Goal: Task Accomplishment & Management: Use online tool/utility

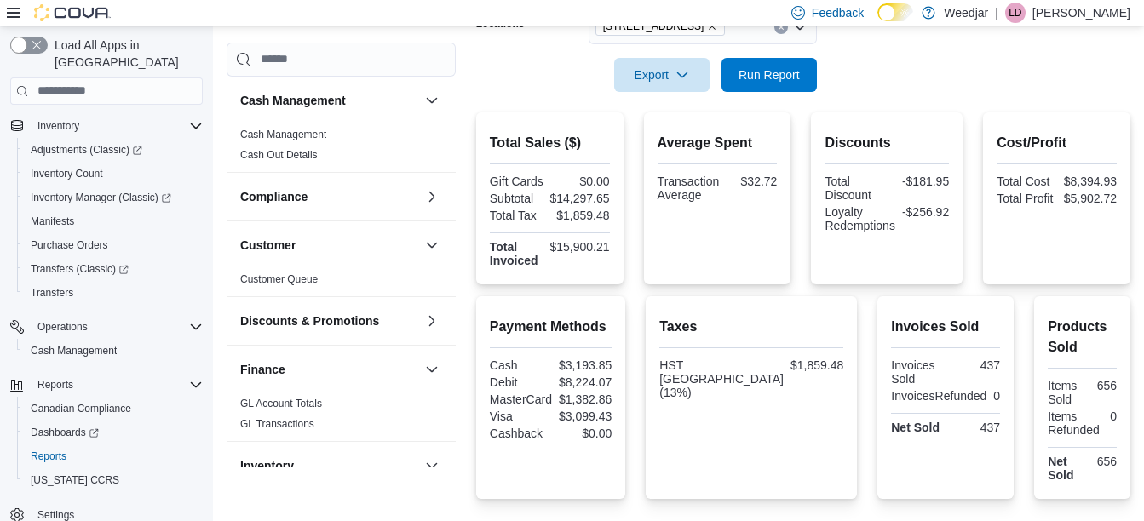
scroll to position [204, 0]
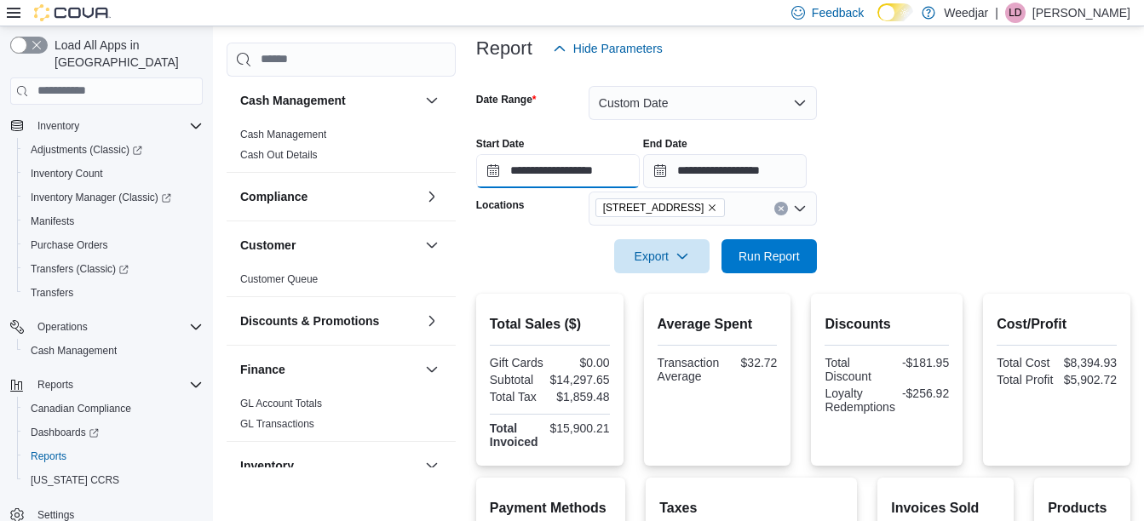
click at [561, 168] on input "**********" at bounding box center [558, 171] width 164 height 34
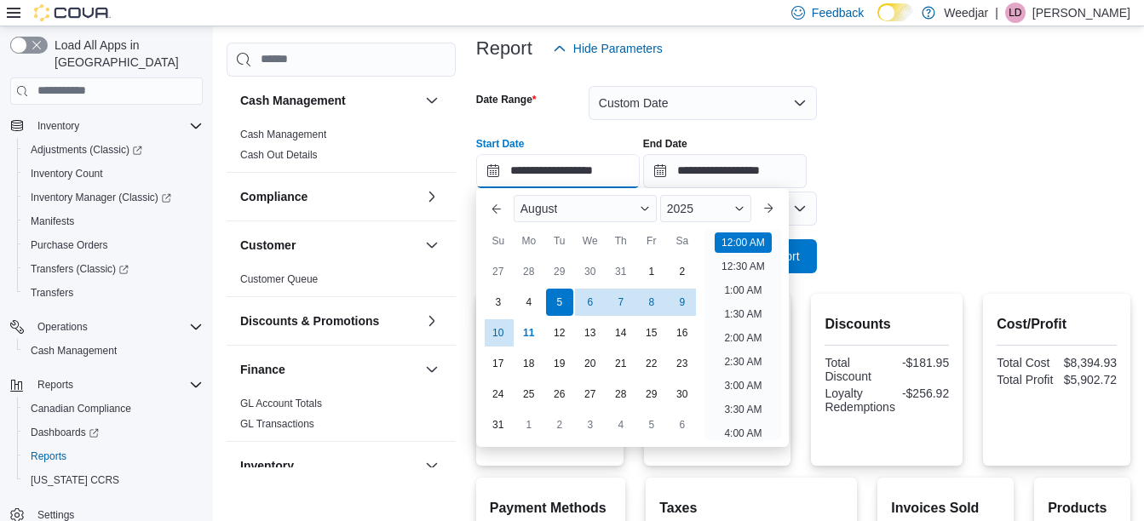
scroll to position [53, 0]
click at [498, 297] on div "3" at bounding box center [498, 302] width 30 height 30
type input "**********"
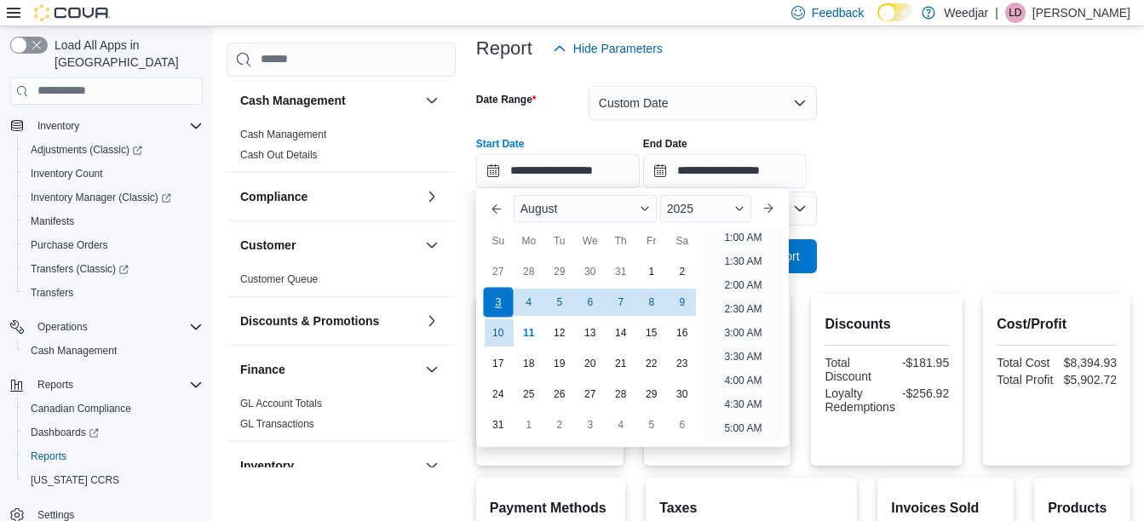
scroll to position [3, 0]
click at [736, 175] on input "**********" at bounding box center [725, 171] width 164 height 34
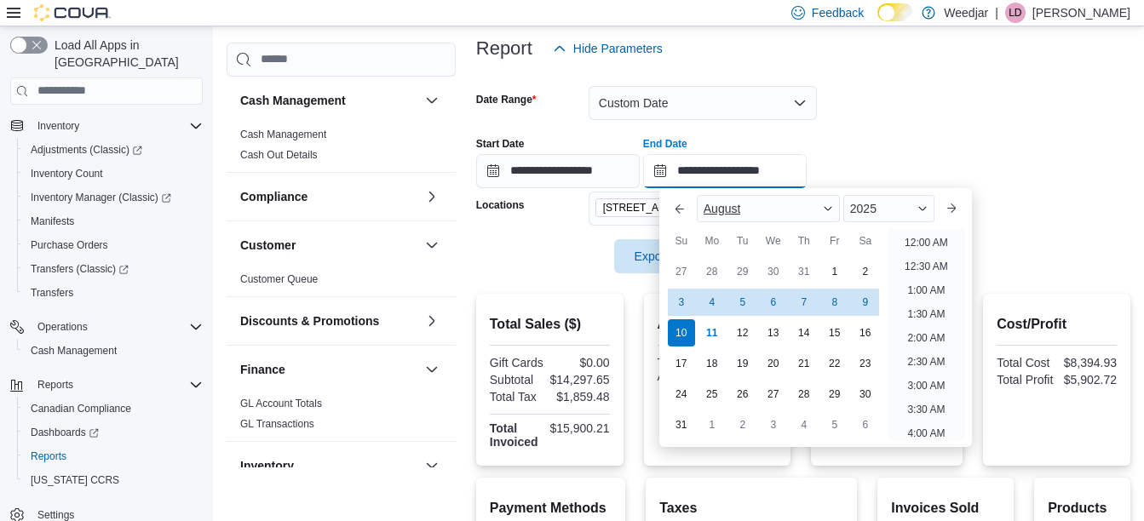
scroll to position [937, 0]
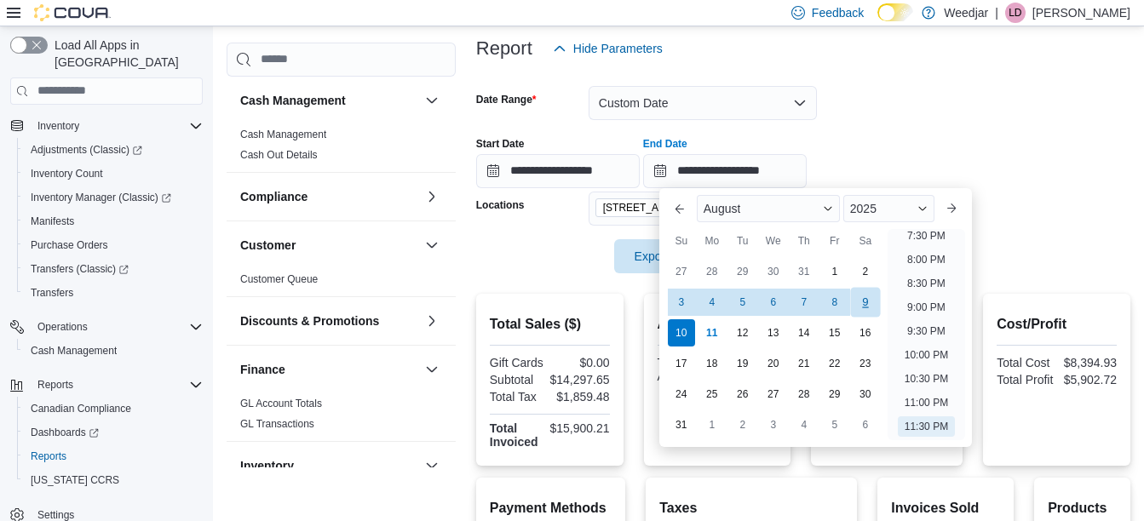
click at [865, 301] on div "9" at bounding box center [865, 302] width 30 height 30
type input "**********"
click at [542, 250] on div "Export Run Report" at bounding box center [646, 256] width 341 height 34
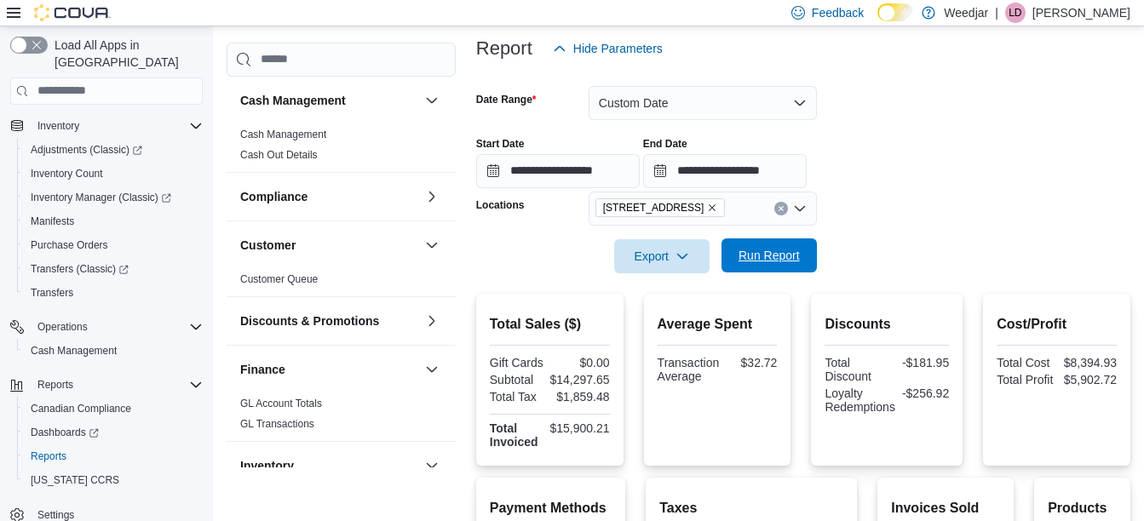
click at [765, 261] on span "Run Report" at bounding box center [768, 255] width 61 height 17
drag, startPoint x: 616, startPoint y: 424, endPoint x: 551, endPoint y: 430, distance: 65.0
click at [551, 430] on div "Total Sales ($) Gift Cards $0.00 Subtotal $17,221.80 Total Tax $2,239.74 Total …" at bounding box center [549, 380] width 147 height 172
copy div "$19,260.90"
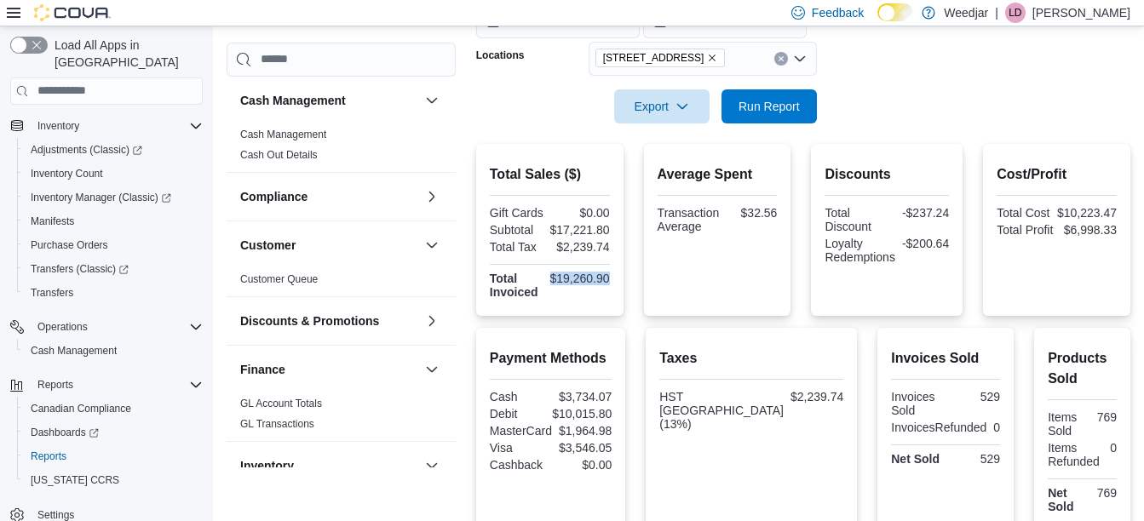
scroll to position [355, 0]
drag, startPoint x: 617, startPoint y: 227, endPoint x: 548, endPoint y: 230, distance: 69.1
click at [548, 230] on div "Total Sales ($) Gift Cards $0.00 Subtotal $17,221.80 Total Tax $2,239.74 Total …" at bounding box center [549, 229] width 147 height 172
copy div "$17,221.80"
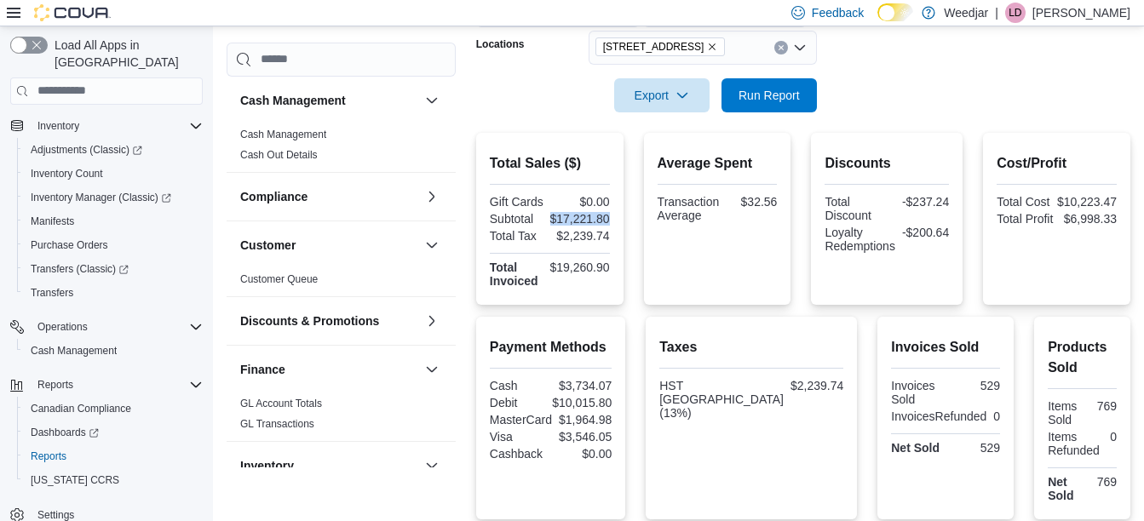
scroll to position [368, 0]
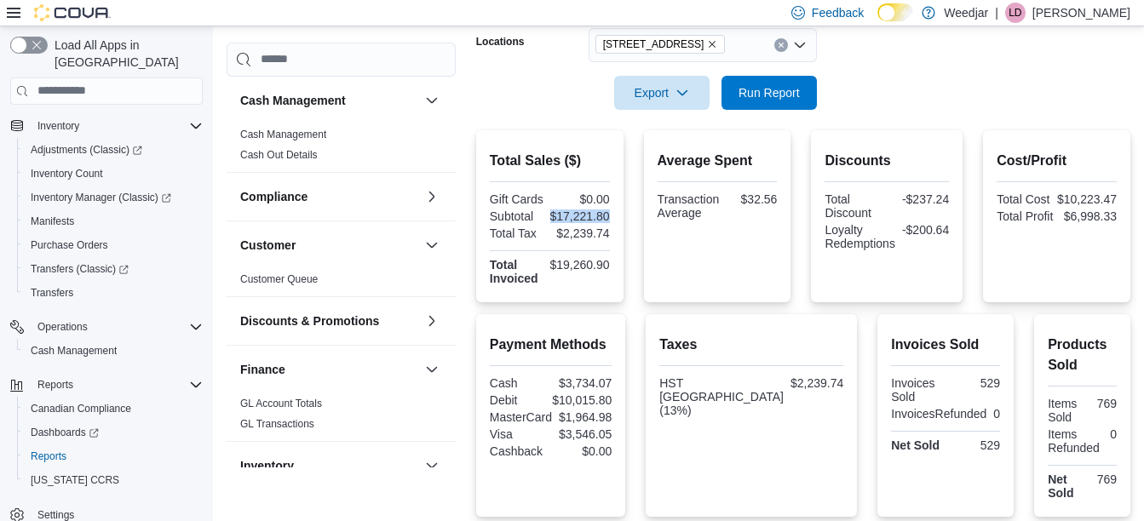
click at [707, 49] on icon "Remove 355 Oakwood Ave from selection in this group" at bounding box center [712, 44] width 10 height 10
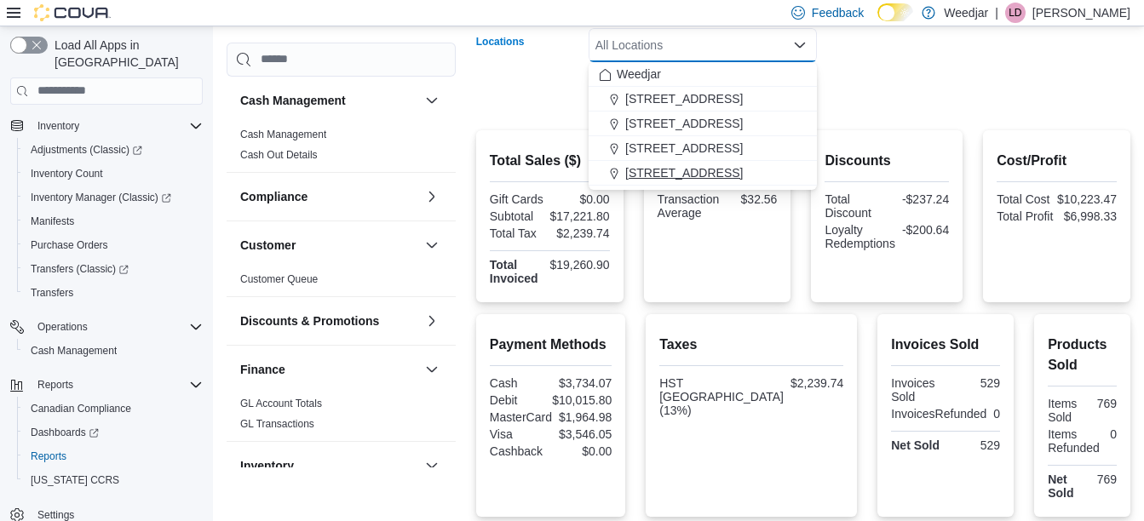
click at [663, 169] on span "809 Yonge St" at bounding box center [684, 172] width 118 height 17
click at [859, 104] on form "**********" at bounding box center [803, 6] width 654 height 208
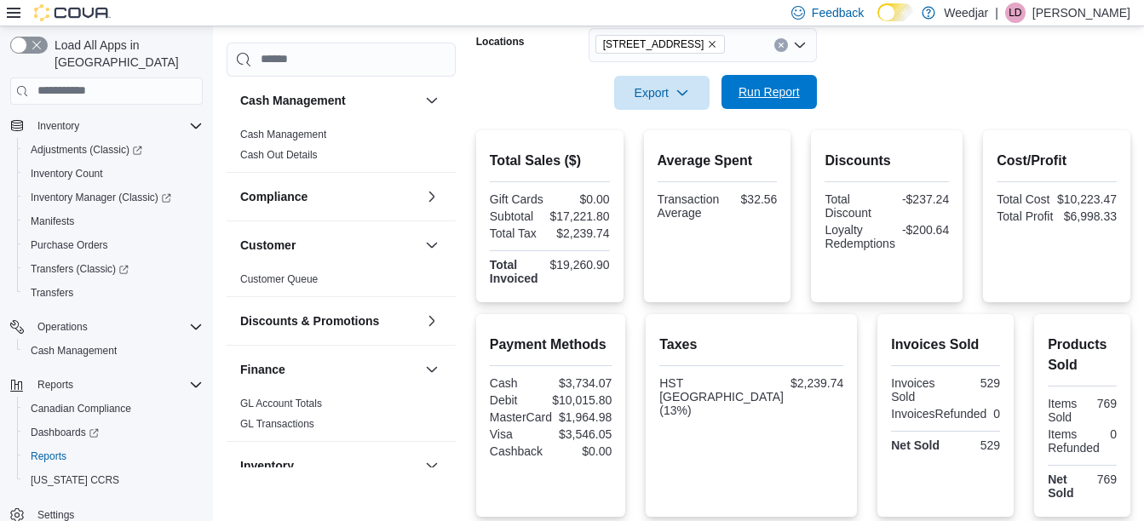
click at [771, 83] on span "Run Report" at bounding box center [769, 92] width 75 height 34
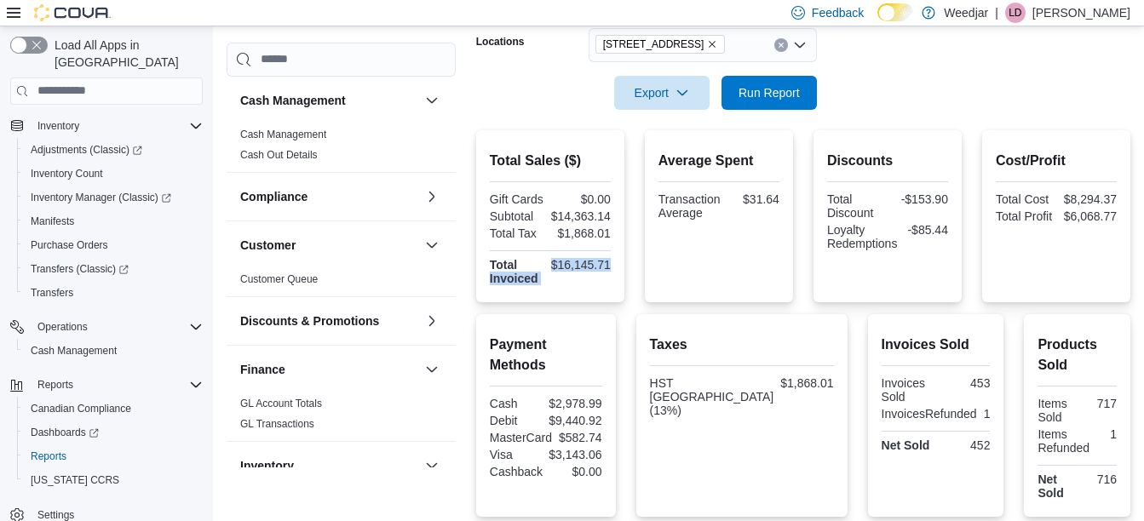
drag, startPoint x: 614, startPoint y: 261, endPoint x: 547, endPoint y: 264, distance: 67.3
click at [547, 264] on div "Total Sales ($) Gift Cards $0.00 Subtotal $14,363.14 Total Tax $1,868.01 Total …" at bounding box center [550, 216] width 148 height 172
drag, startPoint x: 547, startPoint y: 264, endPoint x: 625, endPoint y: 268, distance: 78.5
click at [624, 268] on div "Total Sales ($) Gift Cards $0.00 Subtotal $14,363.14 Total Tax $1,868.01 Total …" at bounding box center [550, 216] width 148 height 172
drag, startPoint x: 618, startPoint y: 264, endPoint x: 554, endPoint y: 261, distance: 63.9
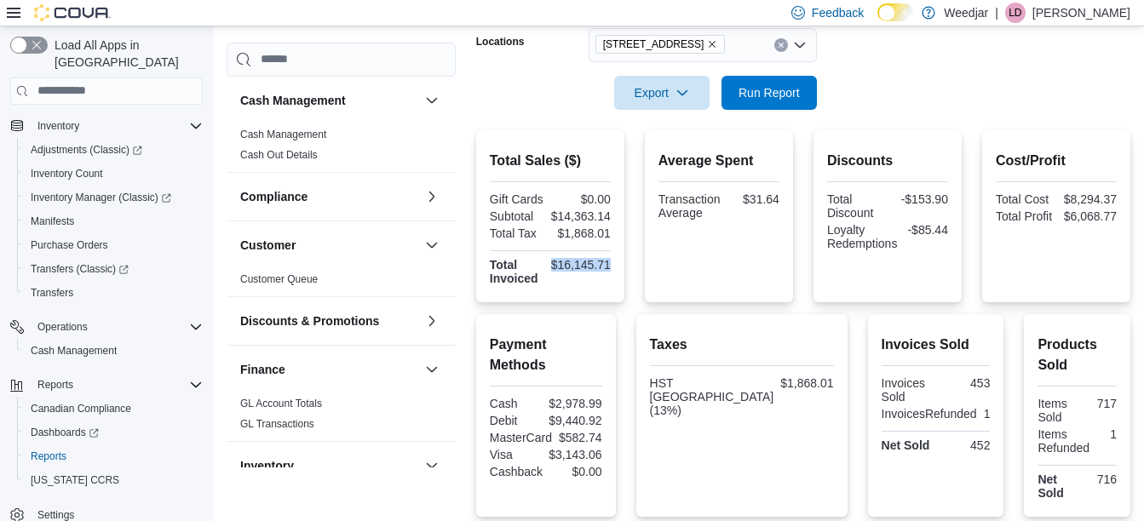
click at [554, 261] on div "Total Sales ($) Gift Cards $0.00 Subtotal $14,363.14 Total Tax $1,868.01 Total …" at bounding box center [550, 216] width 148 height 172
copy div "$16,145.71"
drag, startPoint x: 616, startPoint y: 218, endPoint x: 554, endPoint y: 210, distance: 61.8
click at [554, 210] on div "Total Sales ($) Gift Cards $0.00 Subtotal $14,363.14 Total Tax $1,868.01 Total …" at bounding box center [550, 216] width 148 height 172
copy div "$14,363.14"
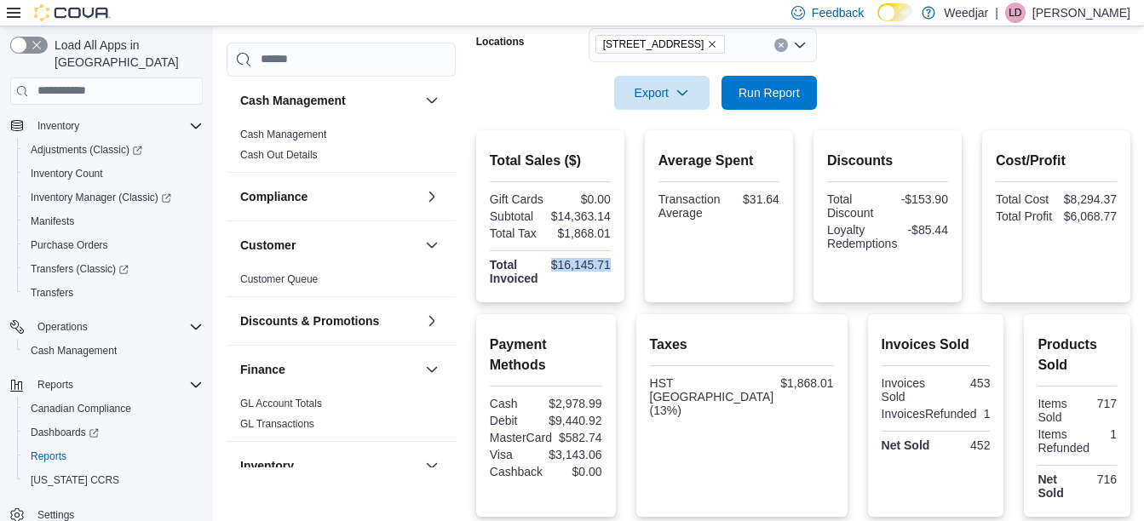
drag, startPoint x: 616, startPoint y: 262, endPoint x: 555, endPoint y: 267, distance: 60.6
click at [555, 267] on div "Total Sales ($) Gift Cards $0.00 Subtotal $14,363.14 Total Tax $1,868.01 Total …" at bounding box center [550, 216] width 148 height 172
copy div "$16,145.71"
click at [709, 44] on icon "Remove 809 Yonge St from selection in this group" at bounding box center [712, 44] width 7 height 7
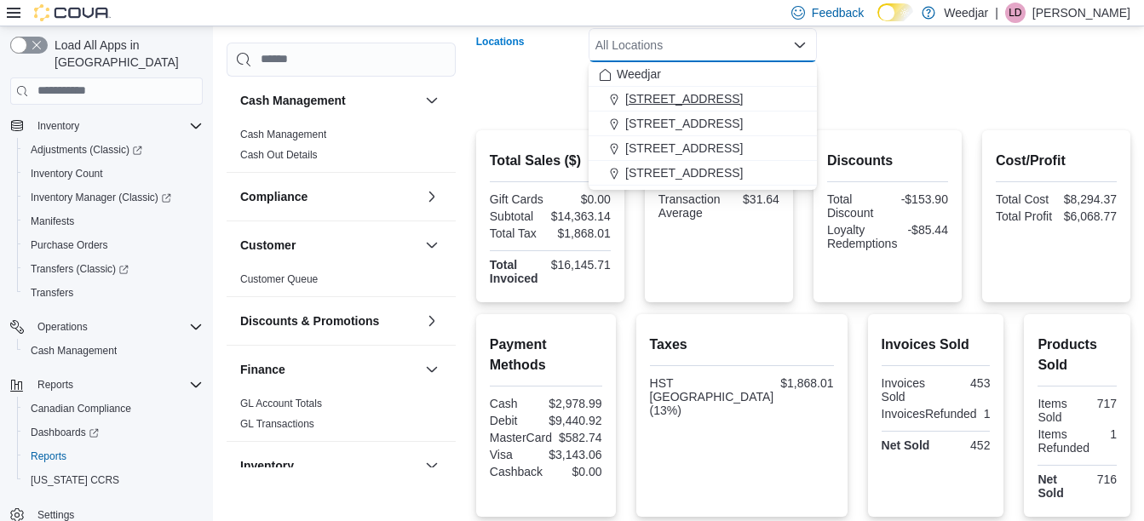
click at [683, 96] on span "1127b Broadview Ave" at bounding box center [684, 98] width 118 height 17
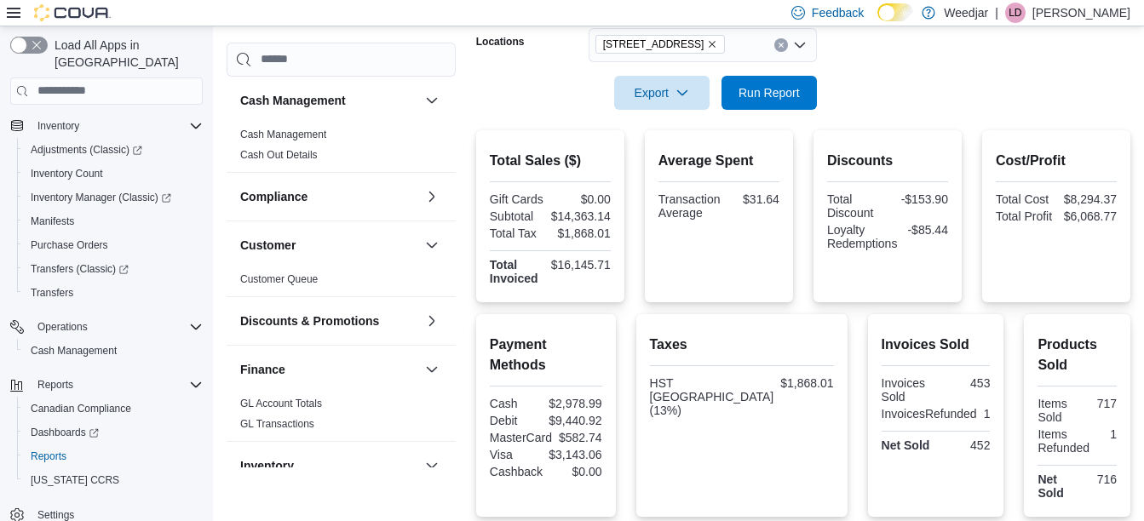
click at [904, 103] on form "**********" at bounding box center [803, 6] width 654 height 208
click at [760, 84] on span "Run Report" at bounding box center [768, 91] width 61 height 17
drag, startPoint x: 618, startPoint y: 264, endPoint x: 554, endPoint y: 265, distance: 64.7
click at [554, 265] on div "Total Sales ($) Gift Cards $0.00 Subtotal $11,661.43 Total Tax $1,516.58 Total …" at bounding box center [549, 216] width 147 height 172
copy div "$13,069.86"
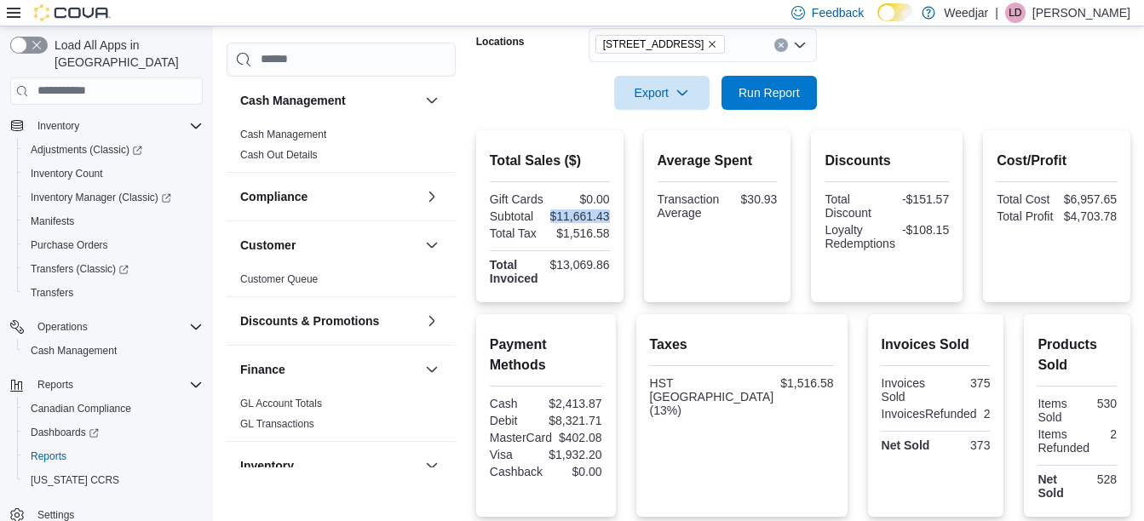
drag, startPoint x: 615, startPoint y: 216, endPoint x: 554, endPoint y: 210, distance: 61.6
click at [554, 210] on div "Total Sales ($) Gift Cards $0.00 Subtotal $11,661.43 Total Tax $1,516.58 Total …" at bounding box center [549, 216] width 147 height 172
copy div "$11,661.43"
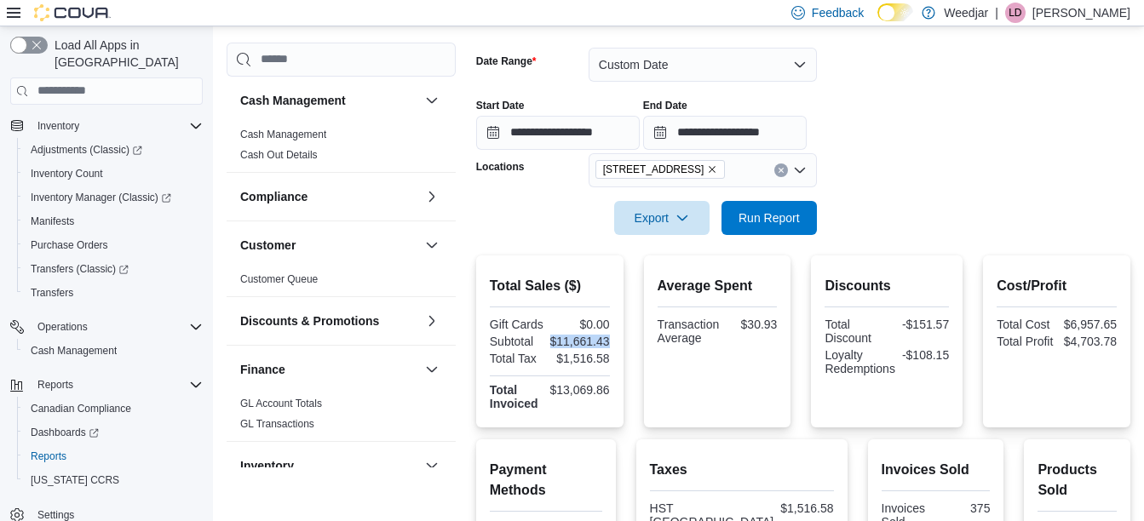
scroll to position [242, 0]
click at [628, 66] on button "Custom Date" at bounding box center [702, 66] width 228 height 34
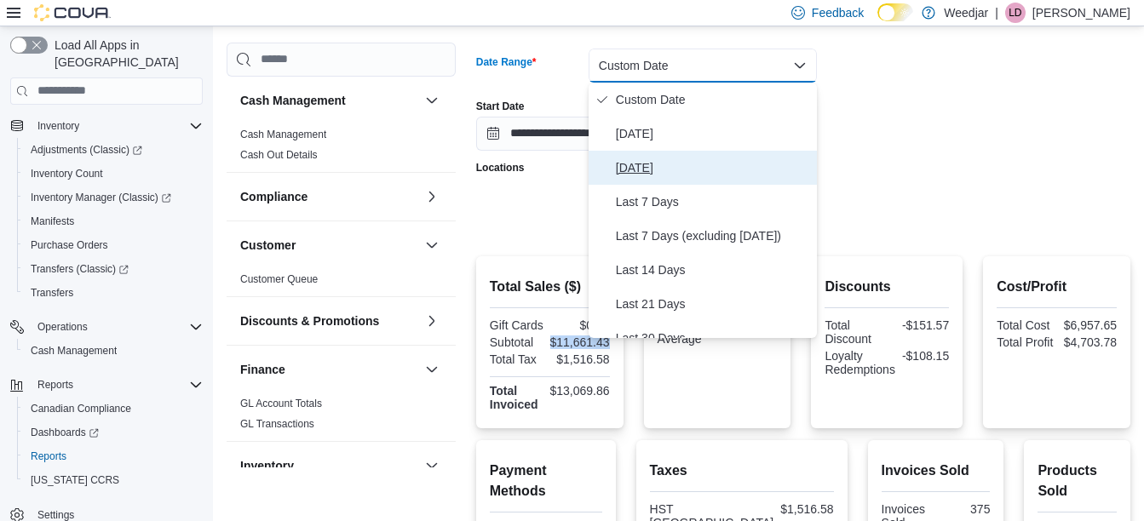
click at [640, 167] on span "Yesterday" at bounding box center [713, 168] width 194 height 20
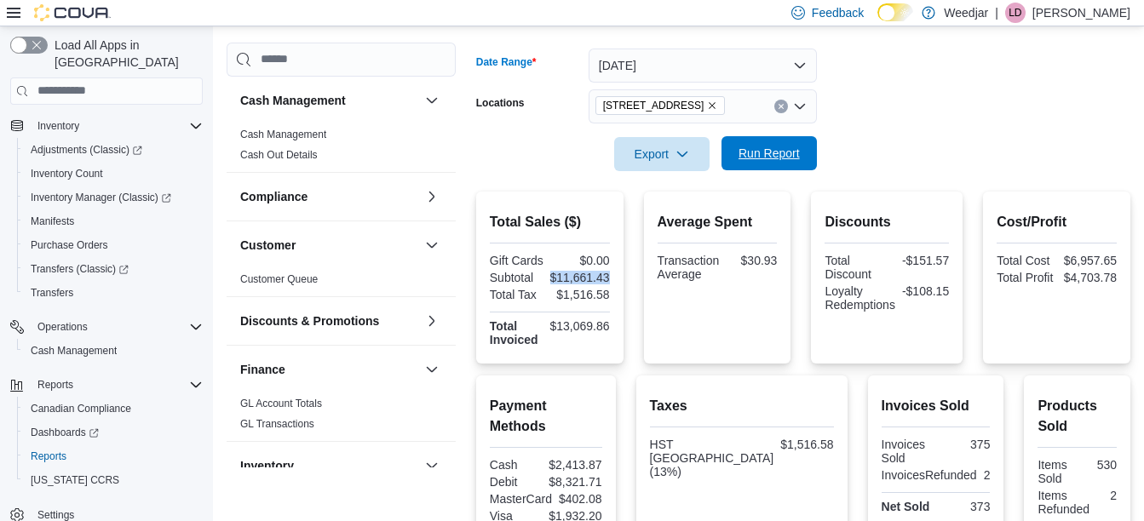
click at [770, 151] on span "Run Report" at bounding box center [768, 153] width 61 height 17
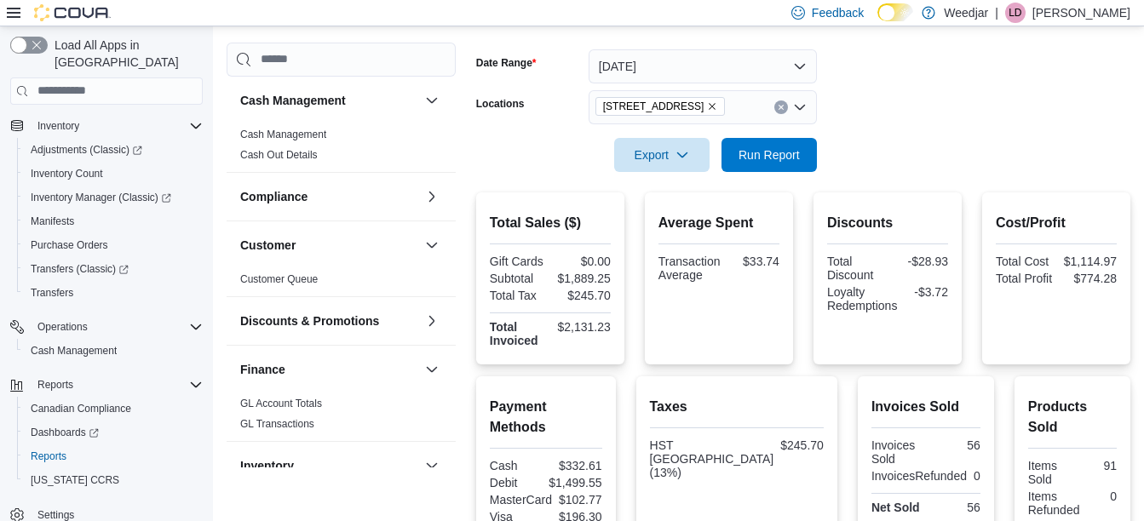
scroll to position [229, 0]
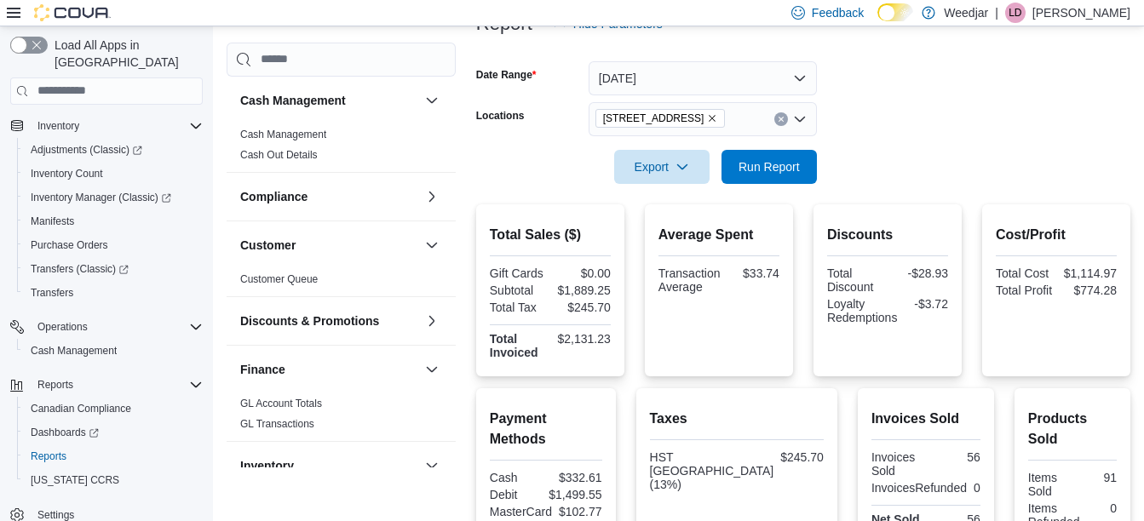
click at [707, 117] on icon "Remove 1127b Broadview Ave from selection in this group" at bounding box center [712, 118] width 10 height 10
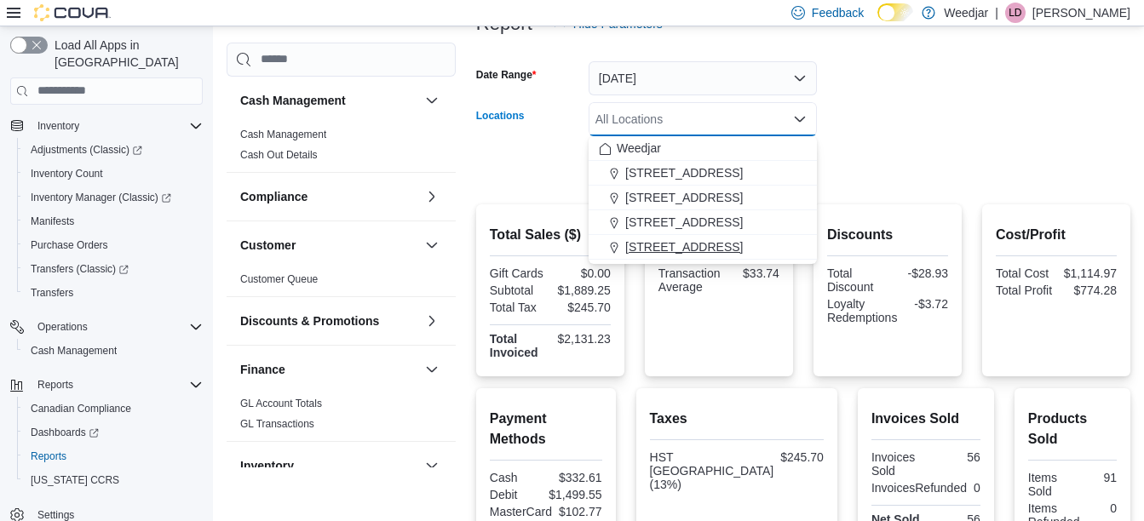
click at [675, 252] on span "809 Yonge St" at bounding box center [684, 246] width 118 height 17
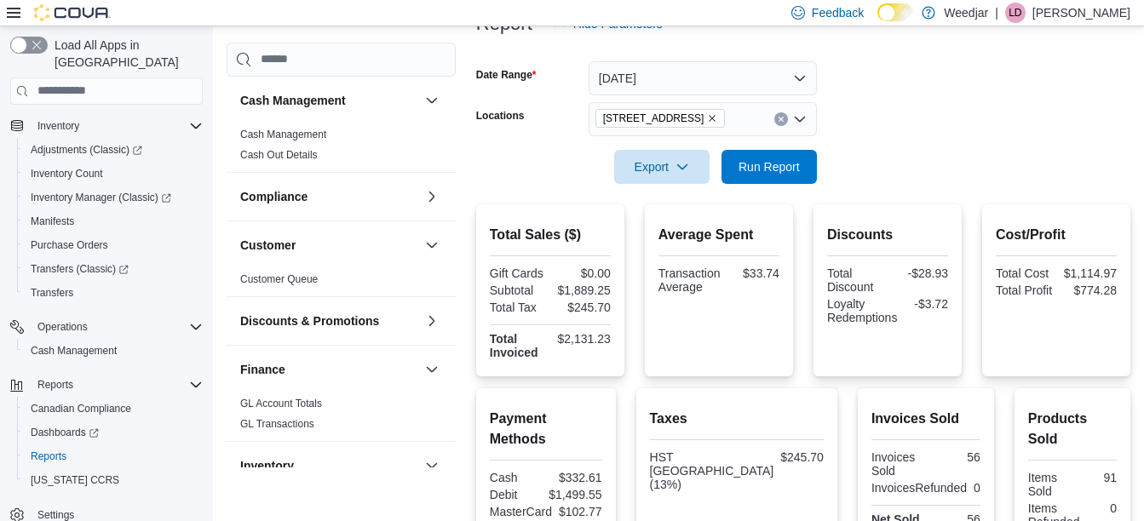
click at [887, 140] on div at bounding box center [803, 143] width 654 height 14
click at [783, 153] on span "Run Report" at bounding box center [769, 166] width 75 height 34
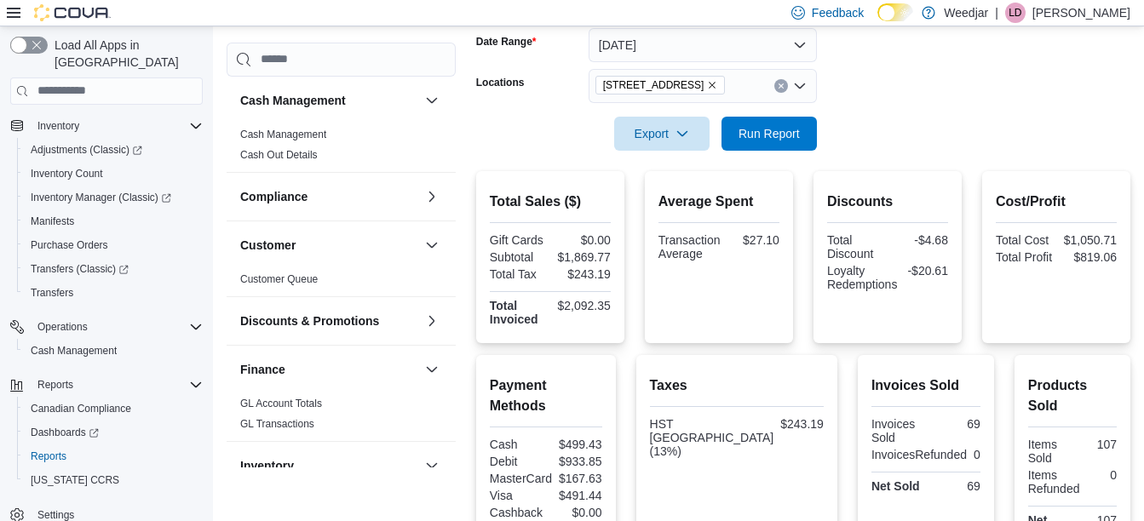
scroll to position [196, 0]
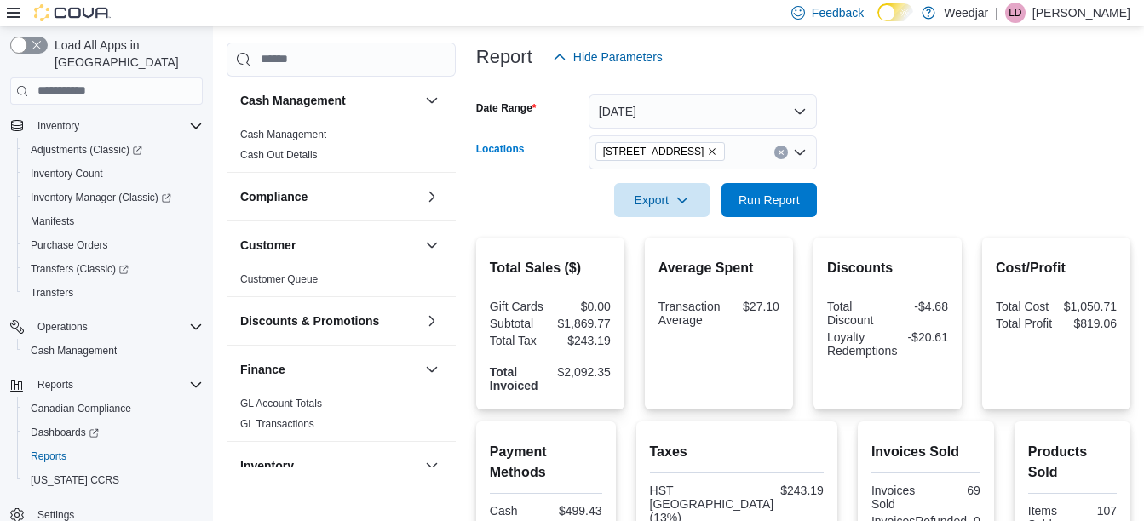
click at [707, 152] on icon "Remove 809 Yonge St from selection in this group" at bounding box center [712, 151] width 10 height 10
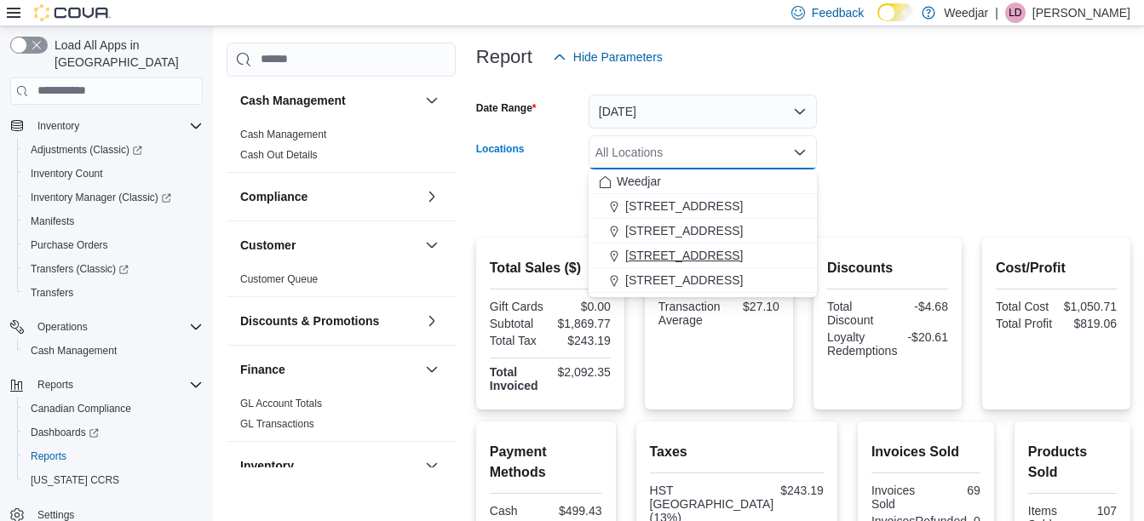
click at [647, 261] on span "[STREET_ADDRESS]" at bounding box center [684, 255] width 118 height 17
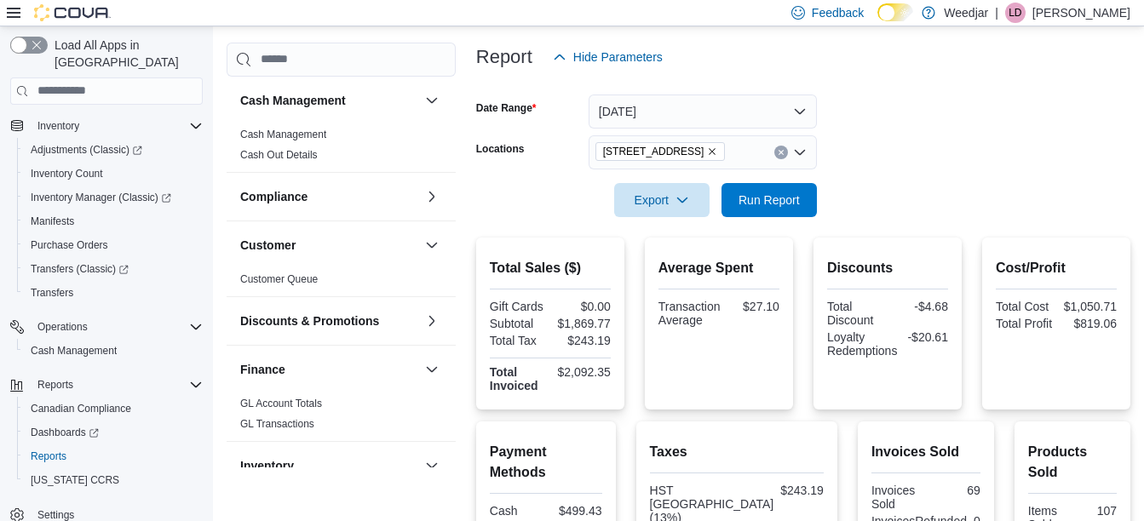
click at [917, 111] on form "Date Range Yesterday Locations 355 Oakwood Ave Export Run Report" at bounding box center [803, 145] width 654 height 143
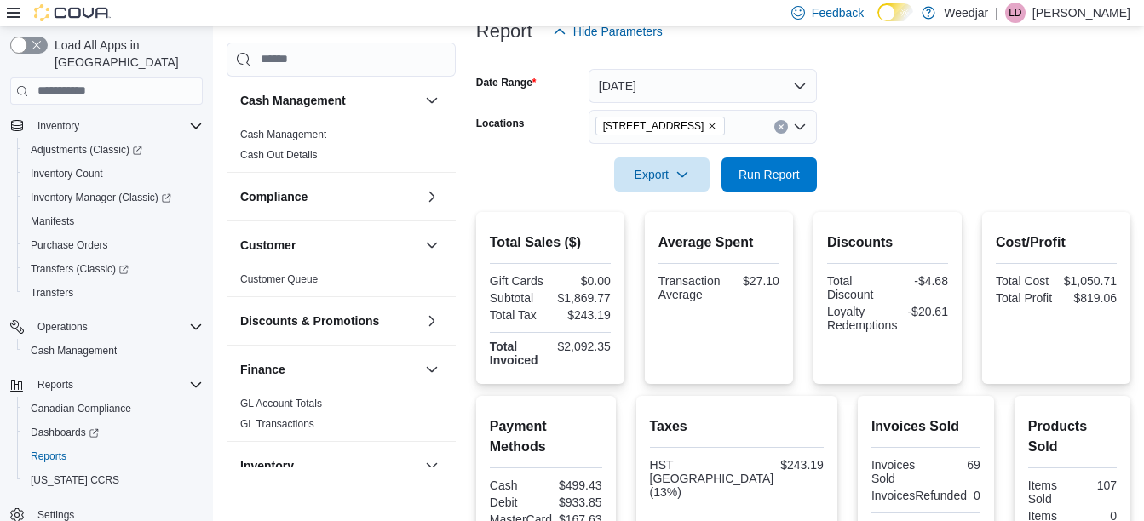
scroll to position [204, 0]
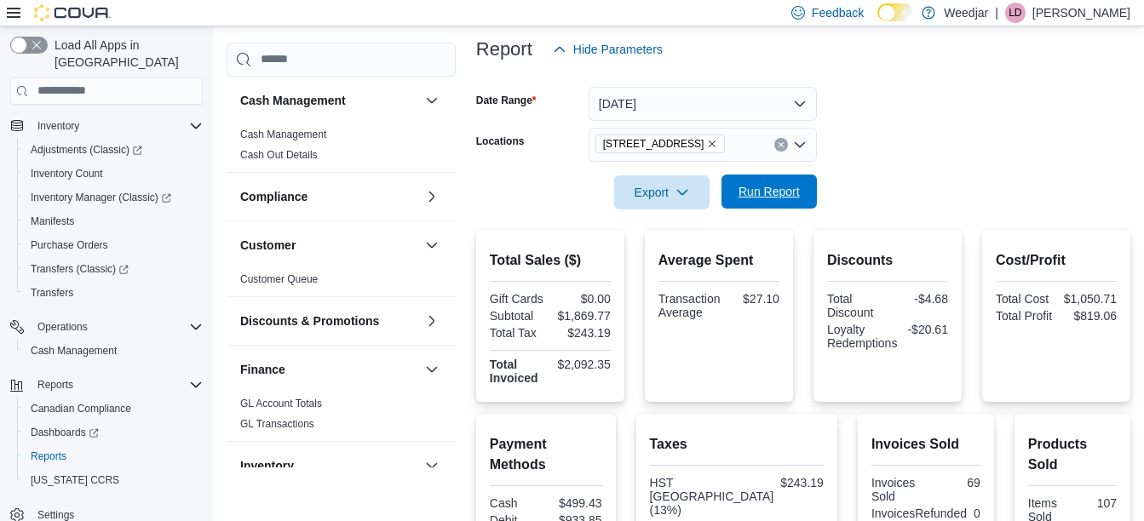
click at [771, 182] on span "Run Report" at bounding box center [769, 192] width 75 height 34
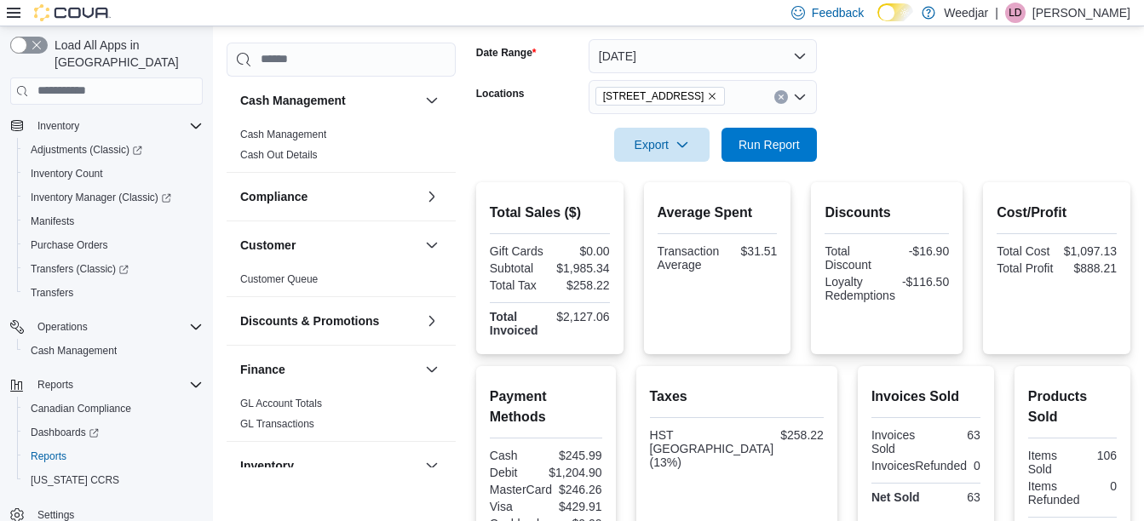
scroll to position [250, 0]
click at [667, 51] on button "Yesterday" at bounding box center [702, 57] width 228 height 34
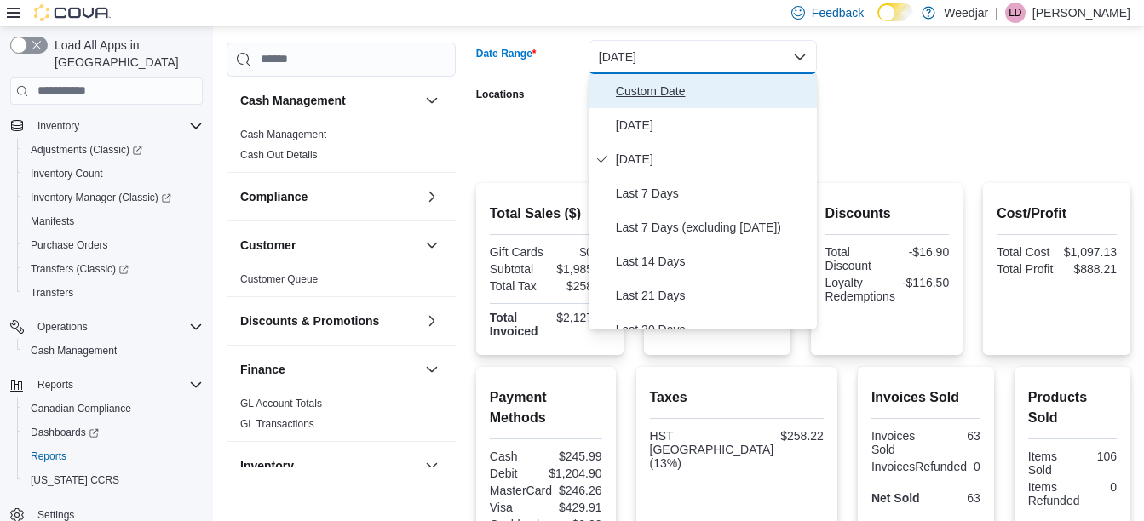
click at [642, 100] on span "Custom Date" at bounding box center [713, 91] width 194 height 20
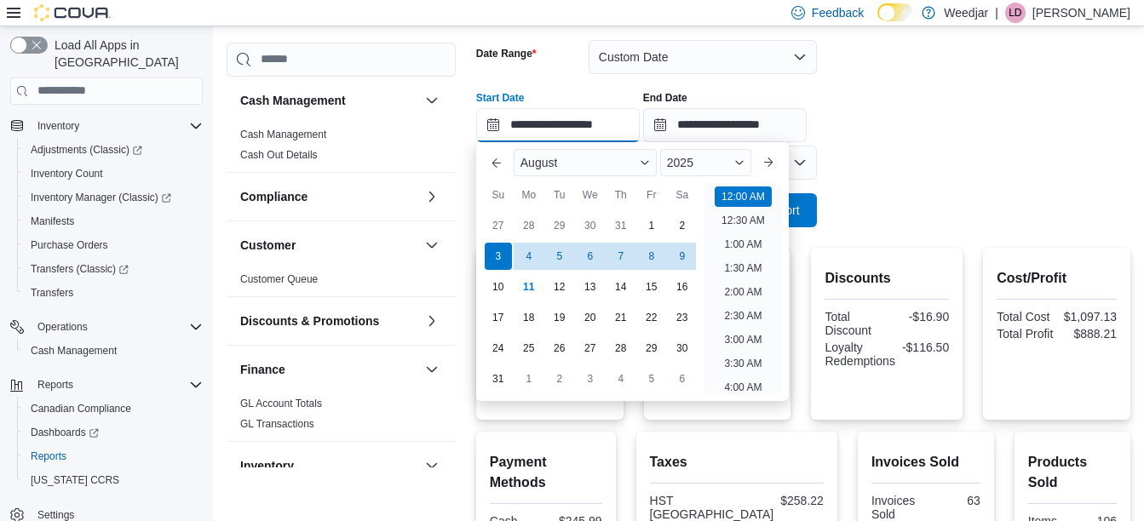
click at [560, 127] on input "**********" at bounding box center [558, 125] width 164 height 34
click at [944, 147] on form "**********" at bounding box center [803, 124] width 654 height 208
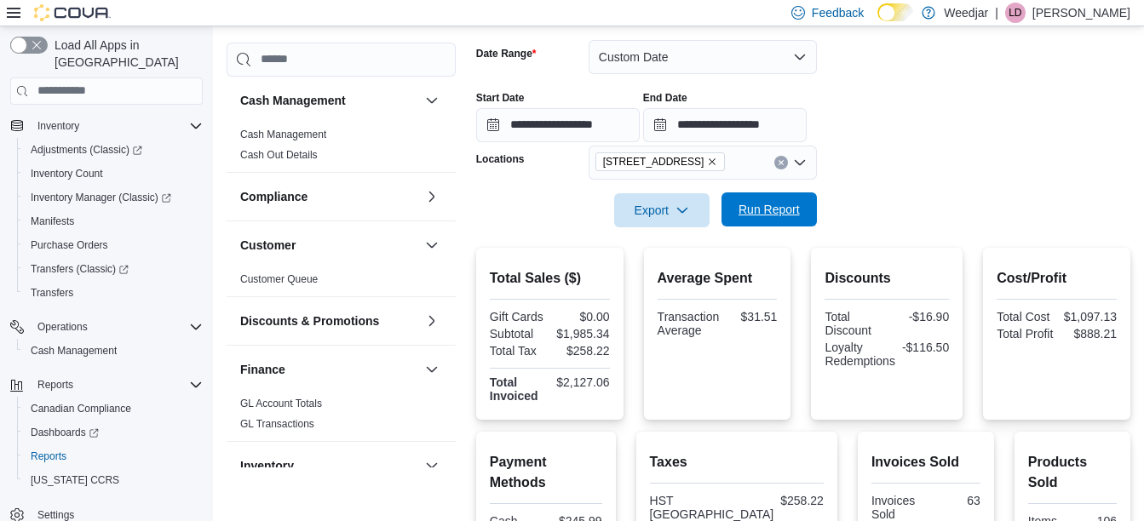
click at [776, 209] on span "Run Report" at bounding box center [768, 209] width 61 height 17
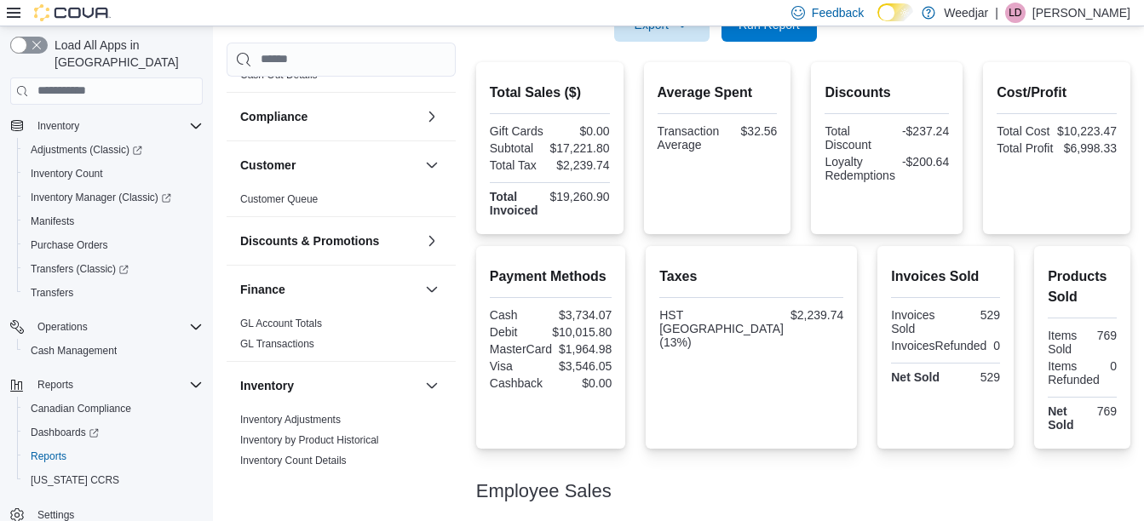
scroll to position [432, 0]
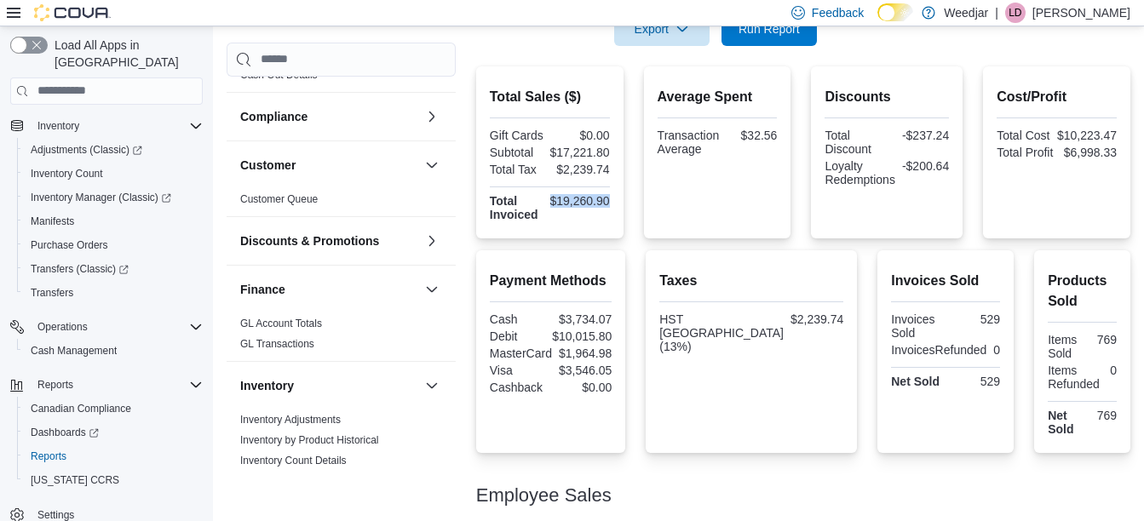
drag, startPoint x: 614, startPoint y: 197, endPoint x: 555, endPoint y: 200, distance: 58.9
click at [555, 200] on div "Total Sales ($) Gift Cards $0.00 Subtotal $17,221.80 Total Tax $2,239.74 Total …" at bounding box center [549, 152] width 147 height 172
copy div "$19,260.90"
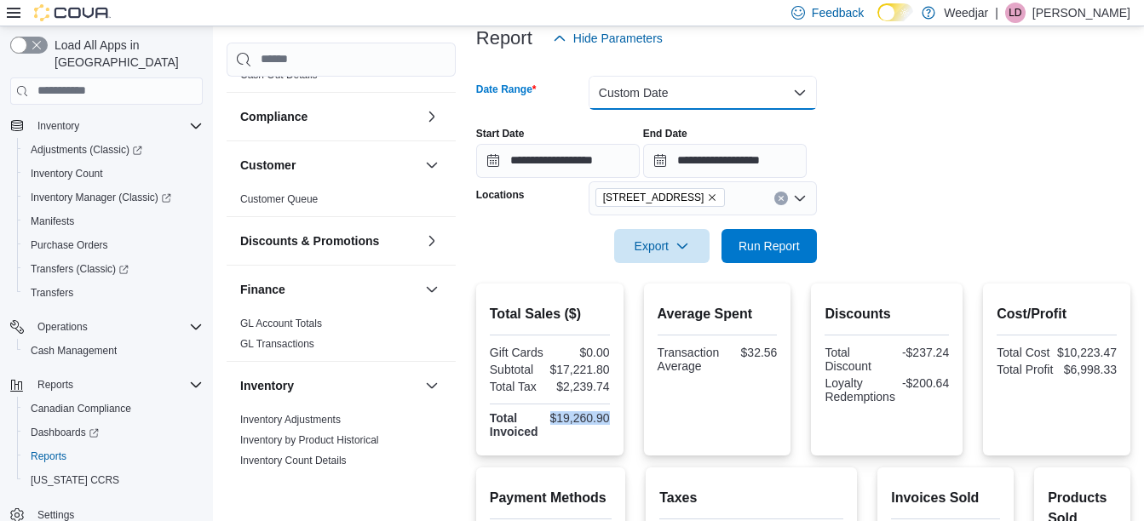
click at [636, 77] on button "Custom Date" at bounding box center [702, 93] width 228 height 34
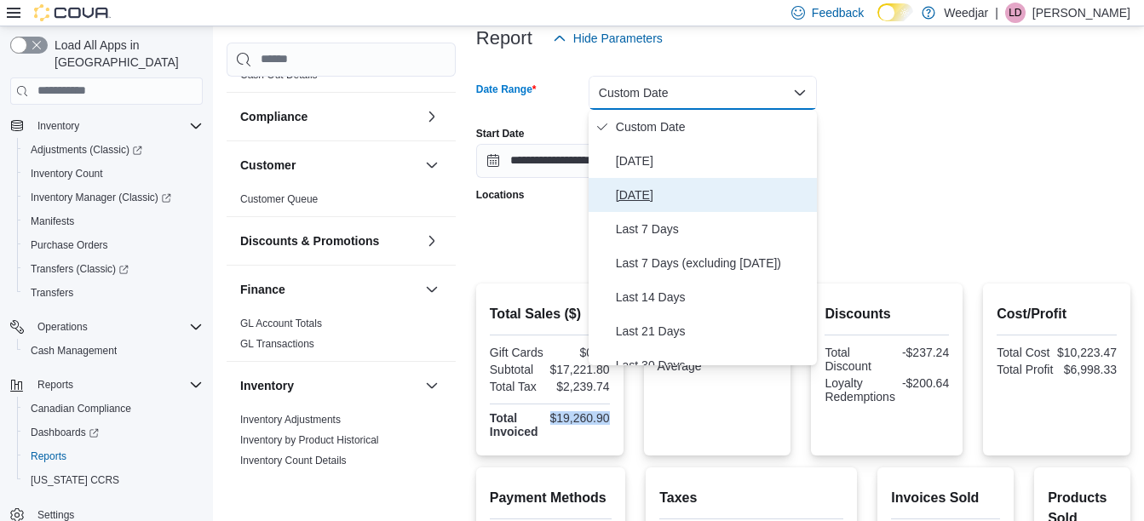
click at [642, 192] on span "Yesterday" at bounding box center [713, 195] width 194 height 20
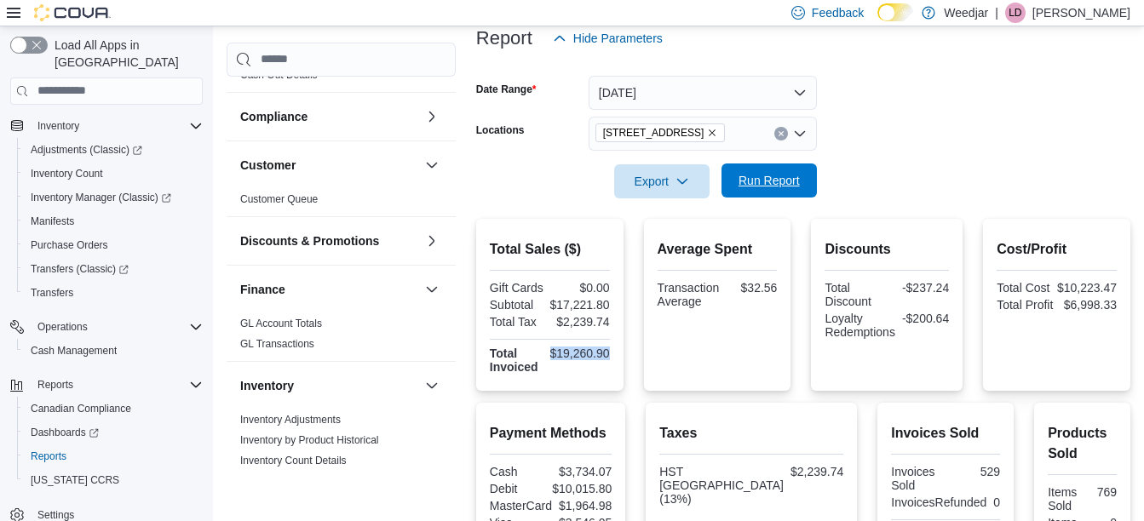
click at [806, 181] on button "Run Report" at bounding box center [768, 181] width 95 height 34
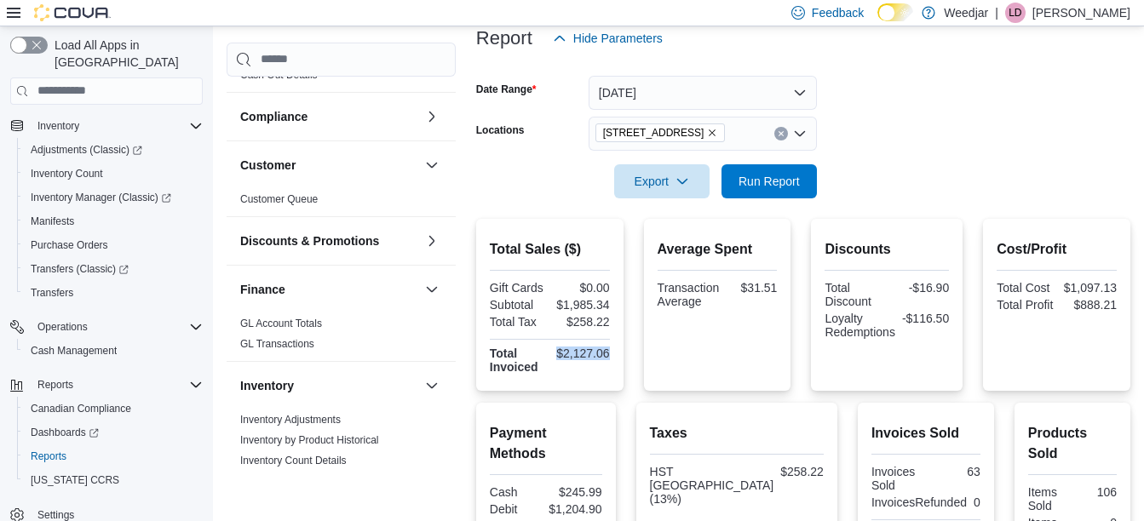
drag, startPoint x: 620, startPoint y: 347, endPoint x: 563, endPoint y: 353, distance: 57.5
click at [563, 353] on div "Total Sales ($) Gift Cards $0.00 Subtotal $1,985.34 Total Tax $258.22 Total Inv…" at bounding box center [549, 305] width 147 height 172
copy div "$2,127.06"
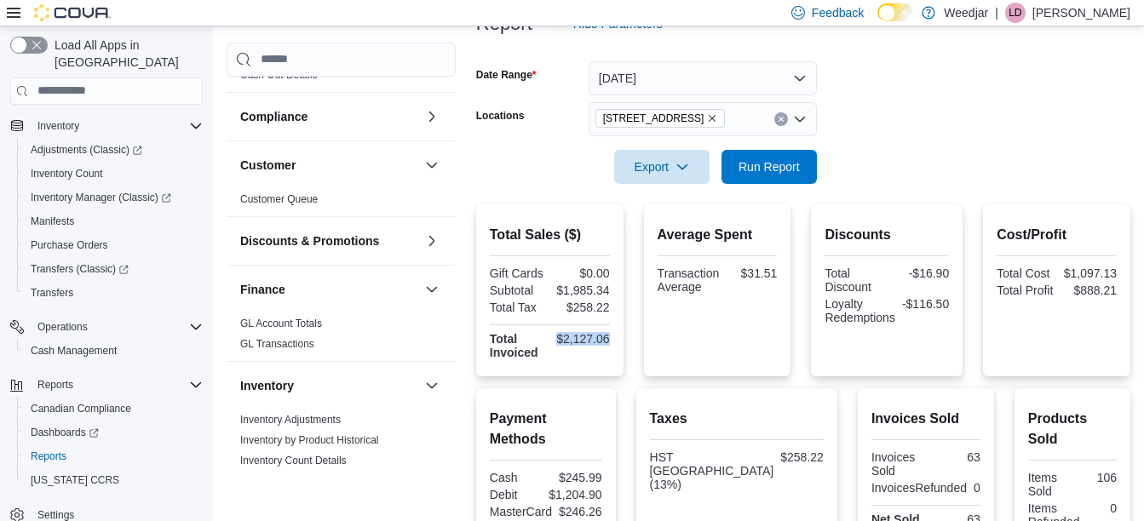
scroll to position [217, 0]
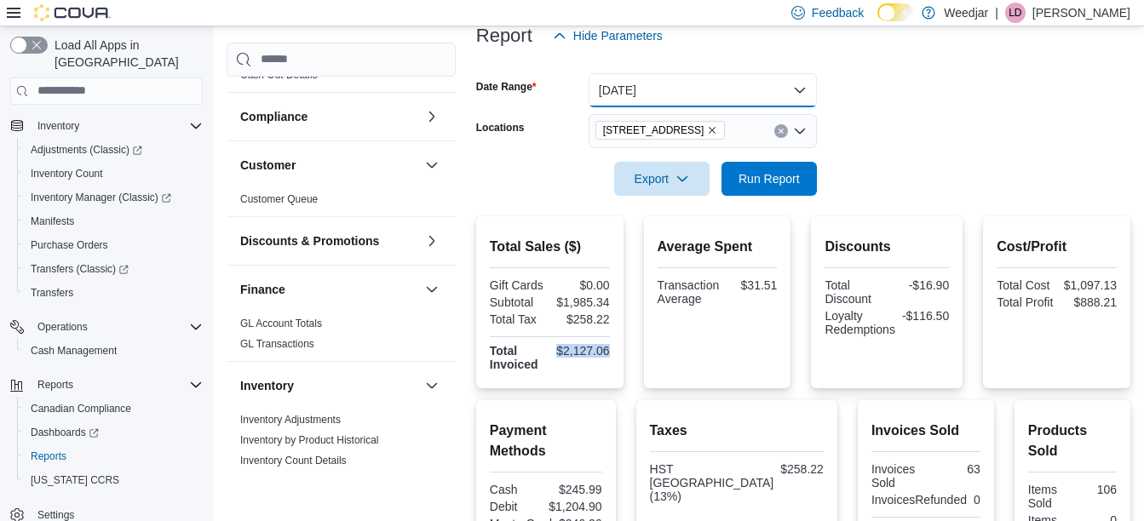
click at [693, 104] on button "Yesterday" at bounding box center [702, 90] width 228 height 34
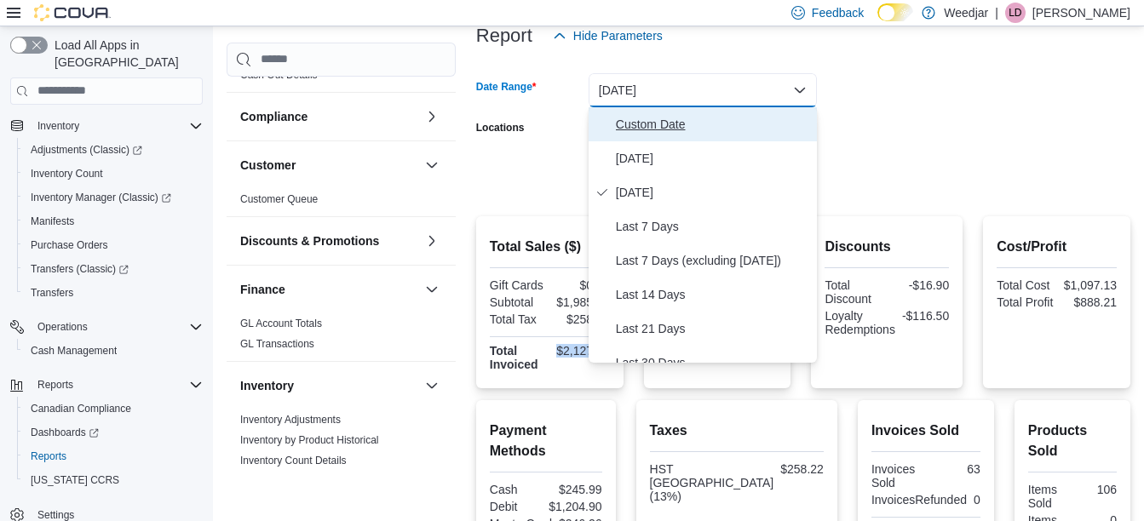
click at [658, 129] on span "Custom Date" at bounding box center [713, 124] width 194 height 20
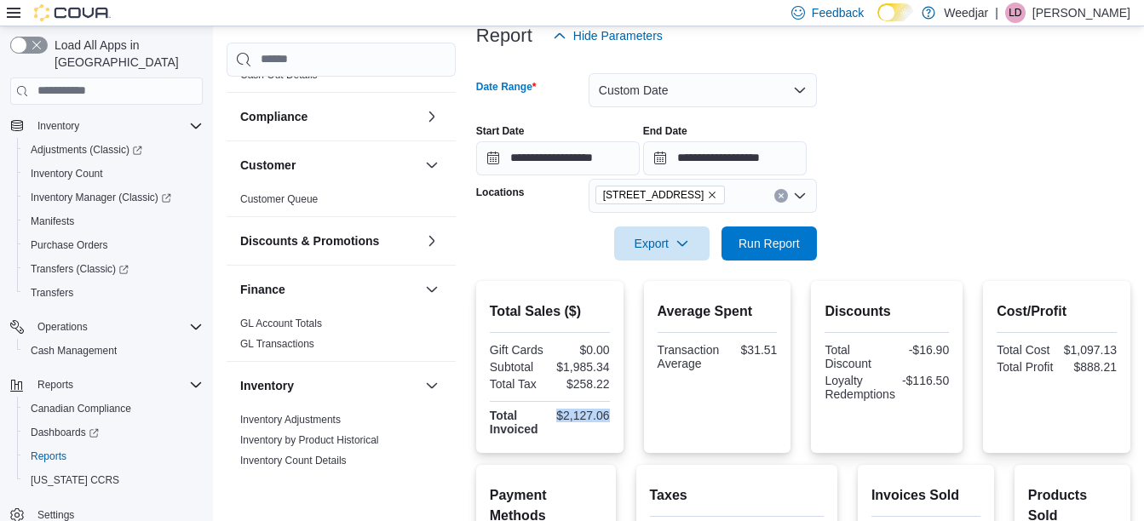
click at [707, 194] on icon "Remove 355 Oakwood Ave from selection in this group" at bounding box center [712, 195] width 10 height 10
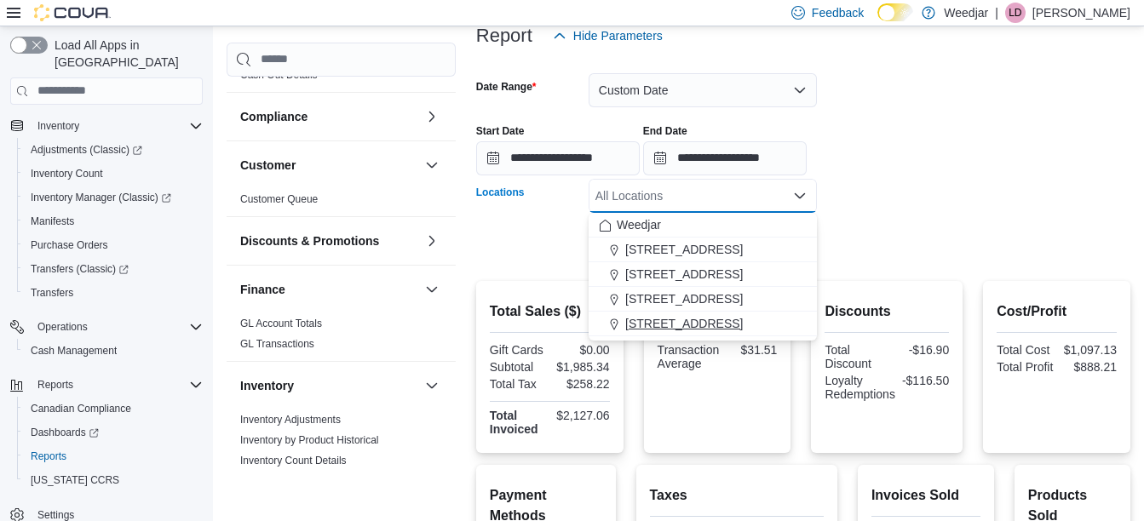
click at [647, 325] on span "809 Yonge St" at bounding box center [684, 323] width 118 height 17
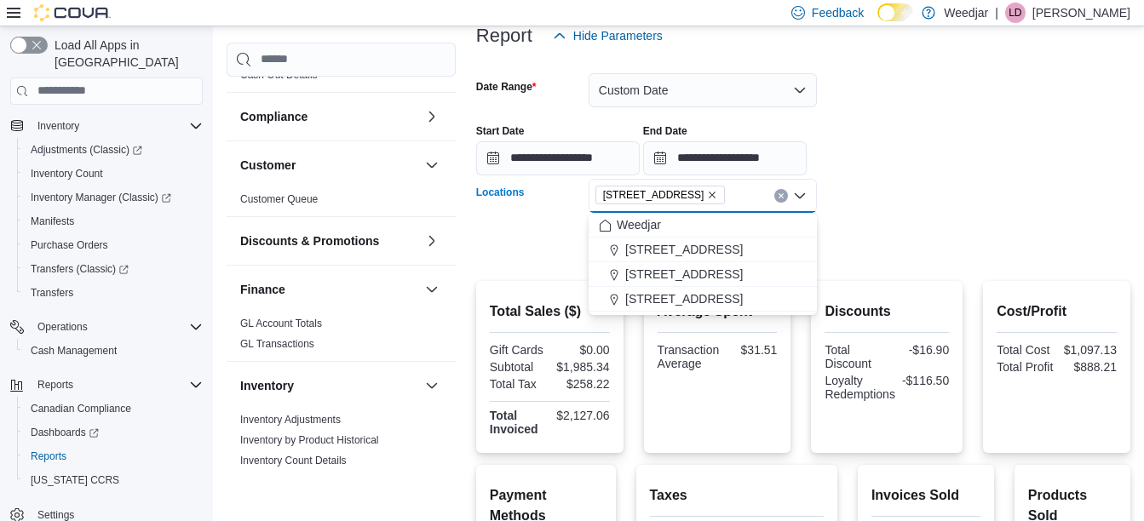
click at [529, 244] on div "Export Run Report" at bounding box center [646, 244] width 341 height 34
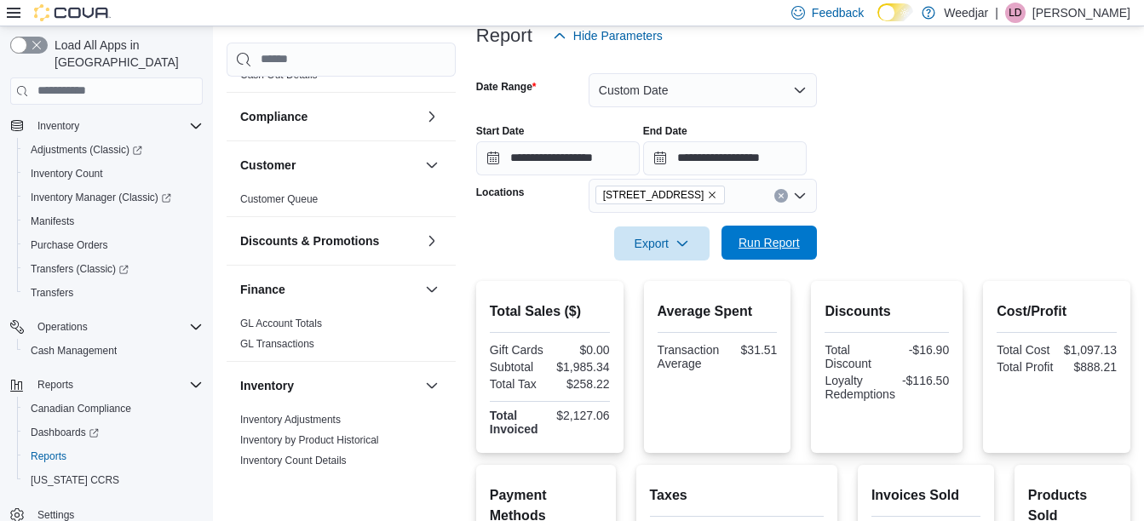
click at [763, 246] on span "Run Report" at bounding box center [768, 242] width 61 height 17
drag, startPoint x: 615, startPoint y: 416, endPoint x: 553, endPoint y: 416, distance: 62.2
click at [553, 416] on div "Total Sales ($) Gift Cards $0.00 Subtotal $14,363.14 Total Tax $1,868.01 Total …" at bounding box center [550, 367] width 148 height 172
copy div "$16,145.71"
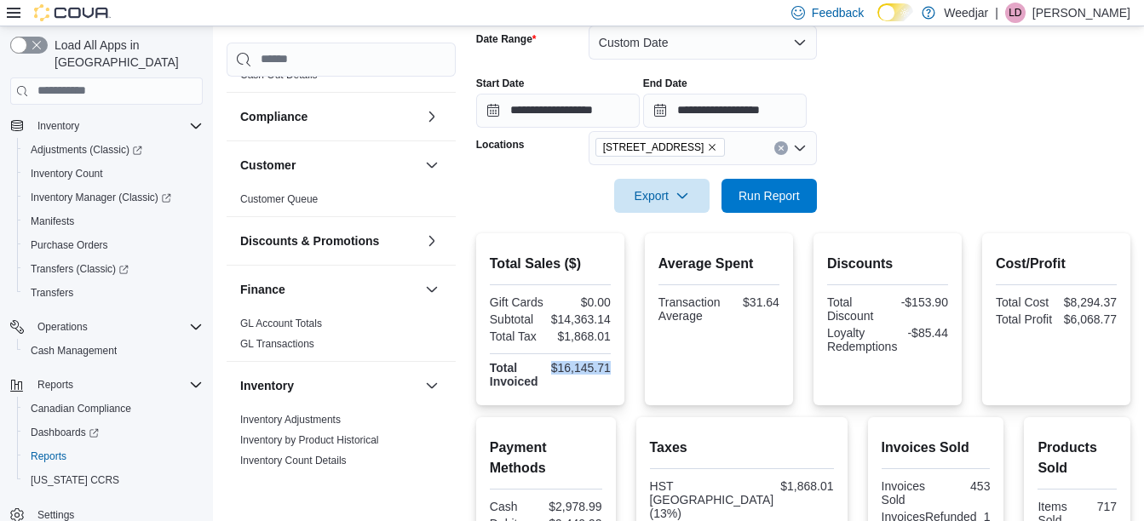
scroll to position [263, 0]
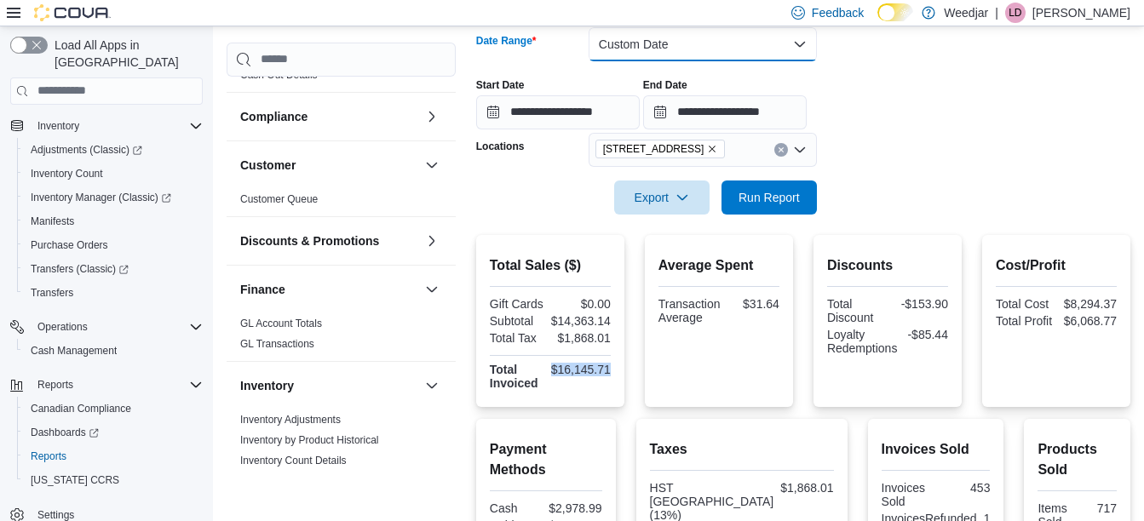
click at [650, 30] on button "Custom Date" at bounding box center [702, 44] width 228 height 34
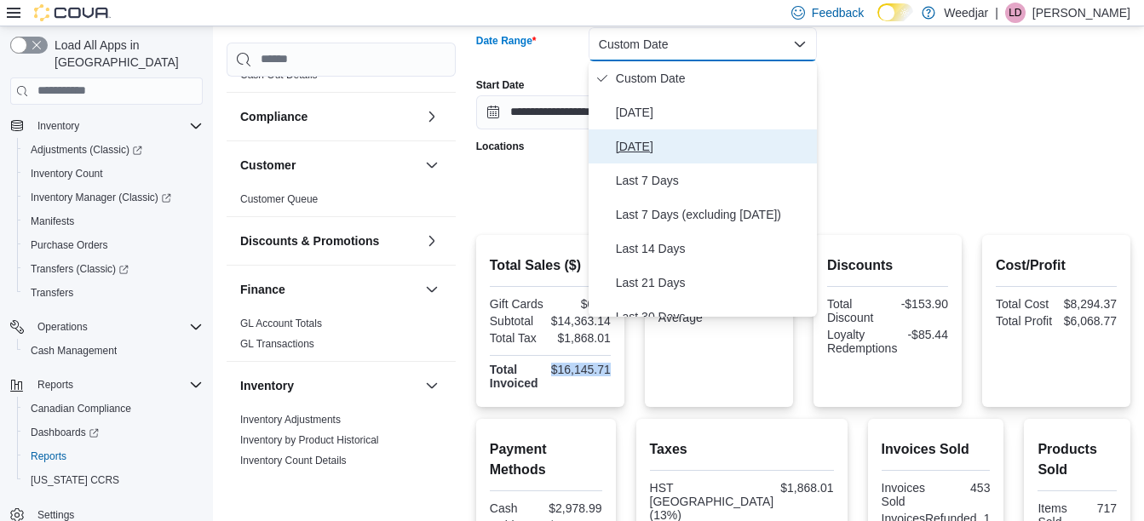
click at [655, 147] on span "Yesterday" at bounding box center [713, 146] width 194 height 20
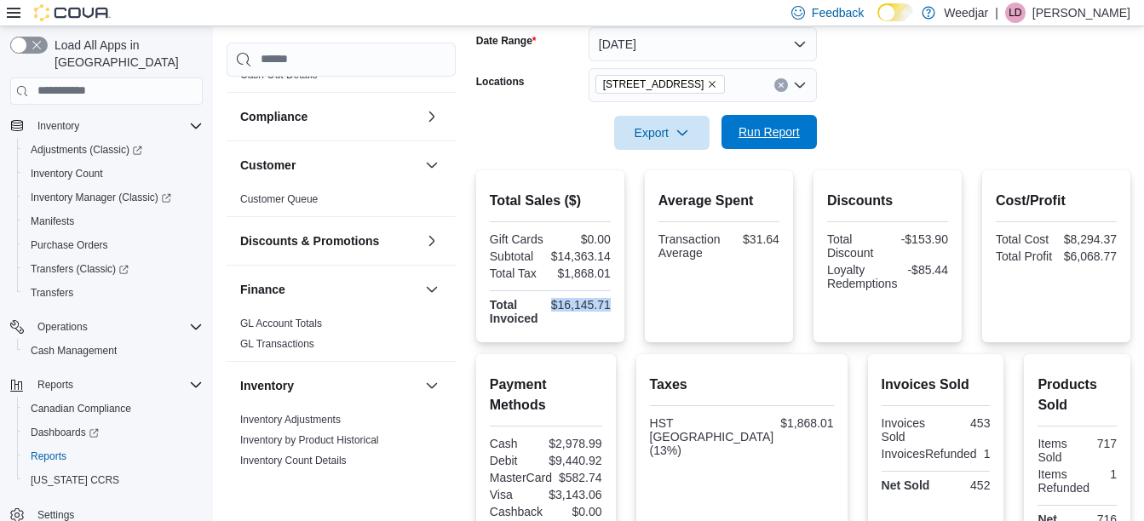
click at [766, 141] on span "Run Report" at bounding box center [769, 132] width 75 height 34
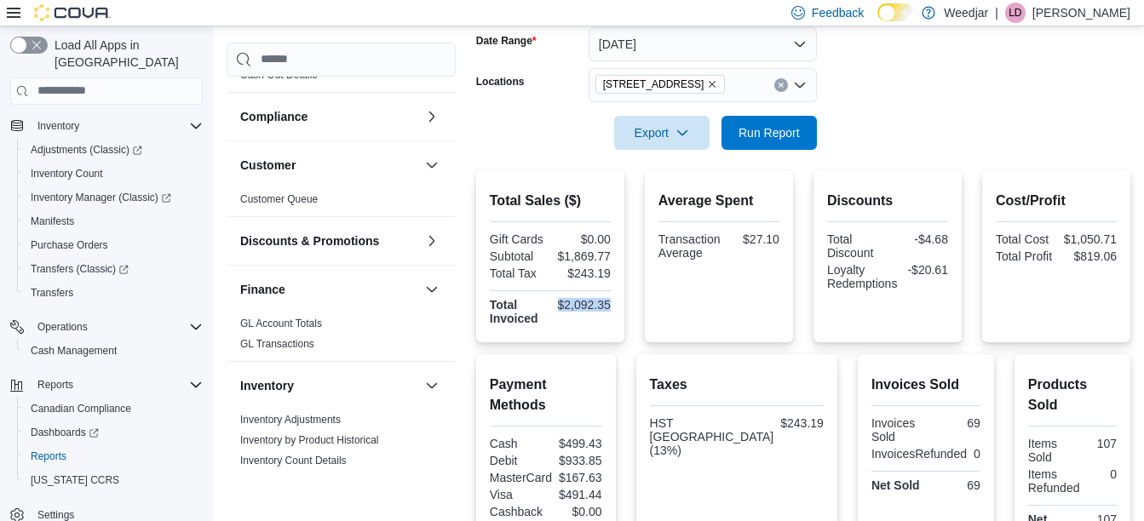
drag, startPoint x: 615, startPoint y: 307, endPoint x: 558, endPoint y: 310, distance: 57.2
click at [558, 310] on div "Total Sales ($) Gift Cards $0.00 Subtotal $1,869.77 Total Tax $243.19 Total Inv…" at bounding box center [550, 256] width 148 height 172
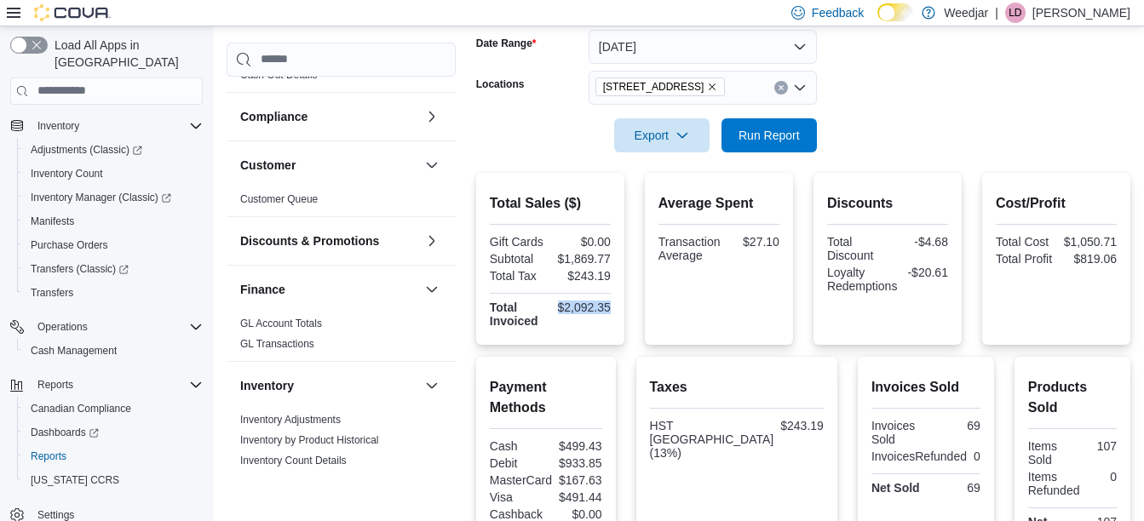
scroll to position [211, 0]
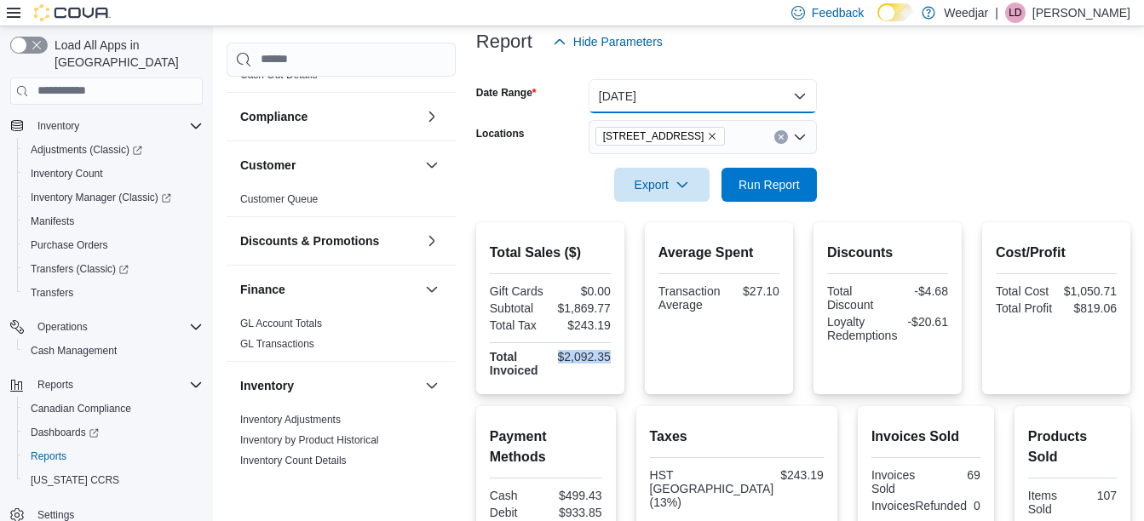
click at [665, 94] on button "Yesterday" at bounding box center [702, 96] width 228 height 34
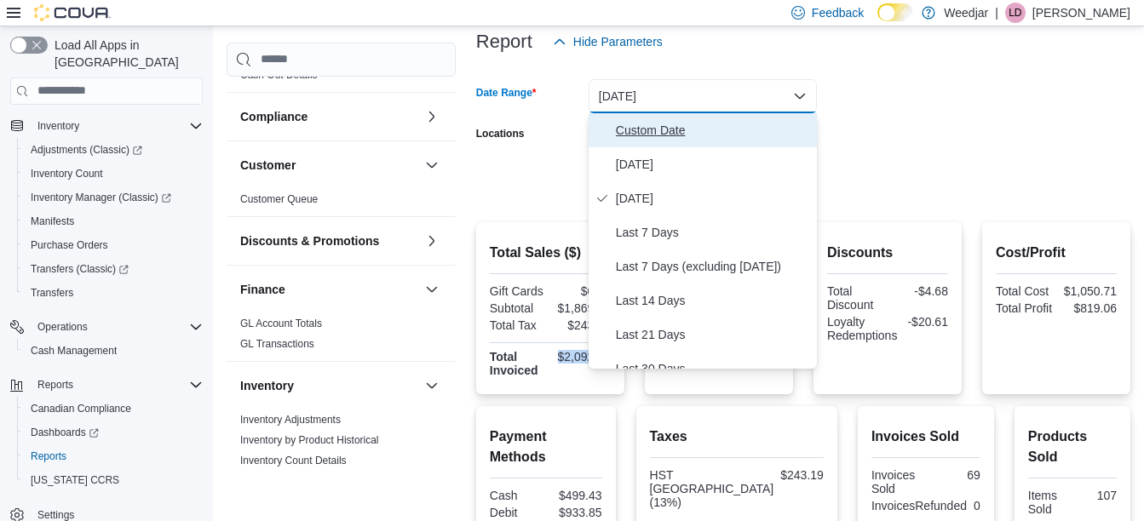
click at [640, 137] on span "Custom Date" at bounding box center [713, 130] width 194 height 20
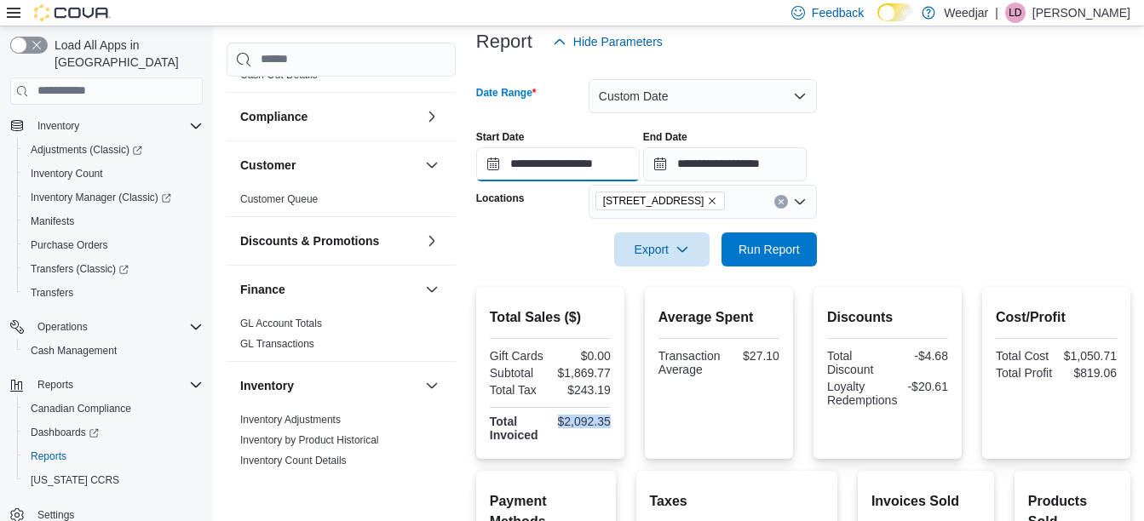
click at [617, 166] on input "**********" at bounding box center [558, 164] width 164 height 34
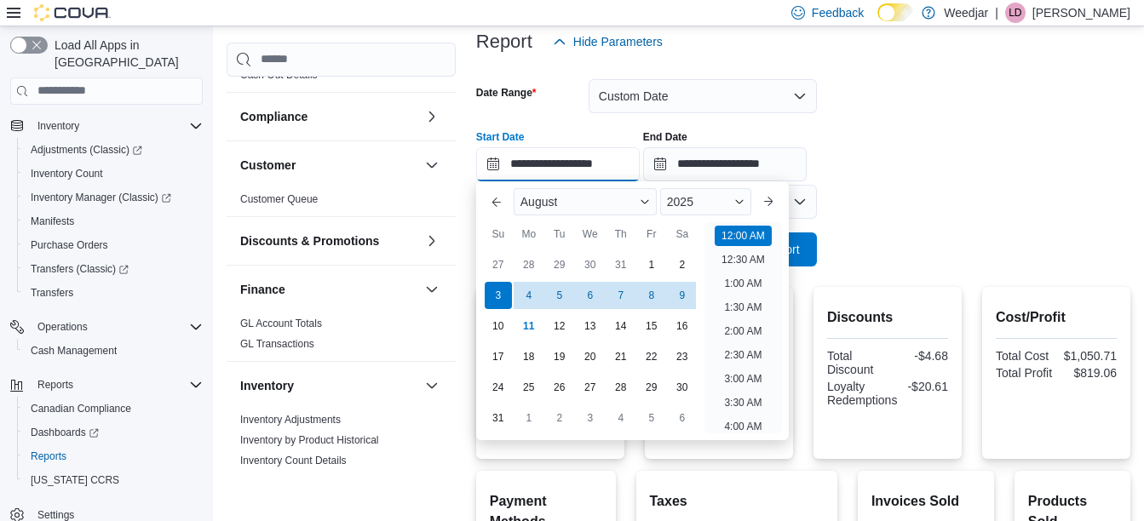
scroll to position [53, 0]
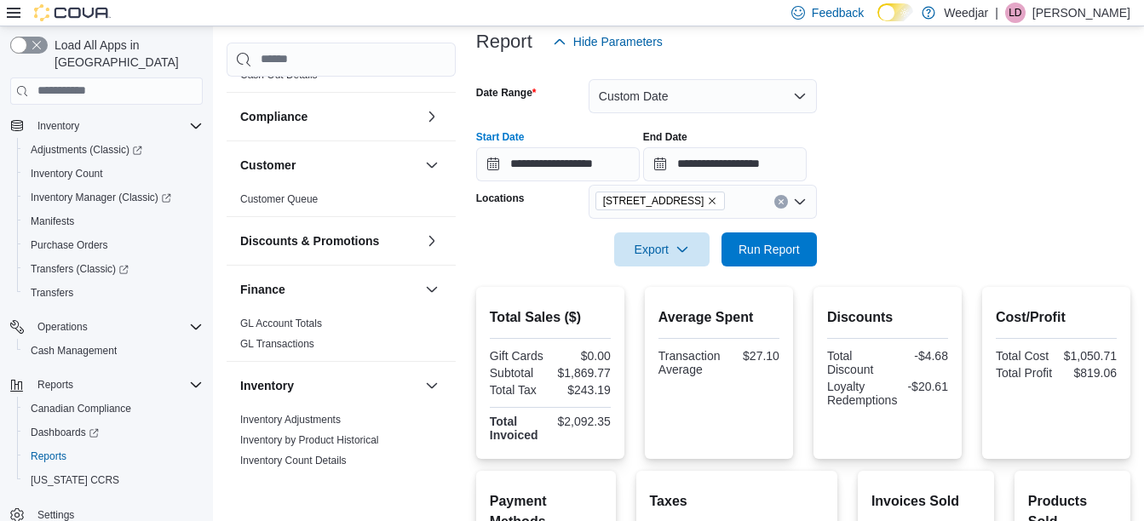
click at [709, 202] on icon "Remove 809 Yonge St from selection in this group" at bounding box center [712, 201] width 7 height 7
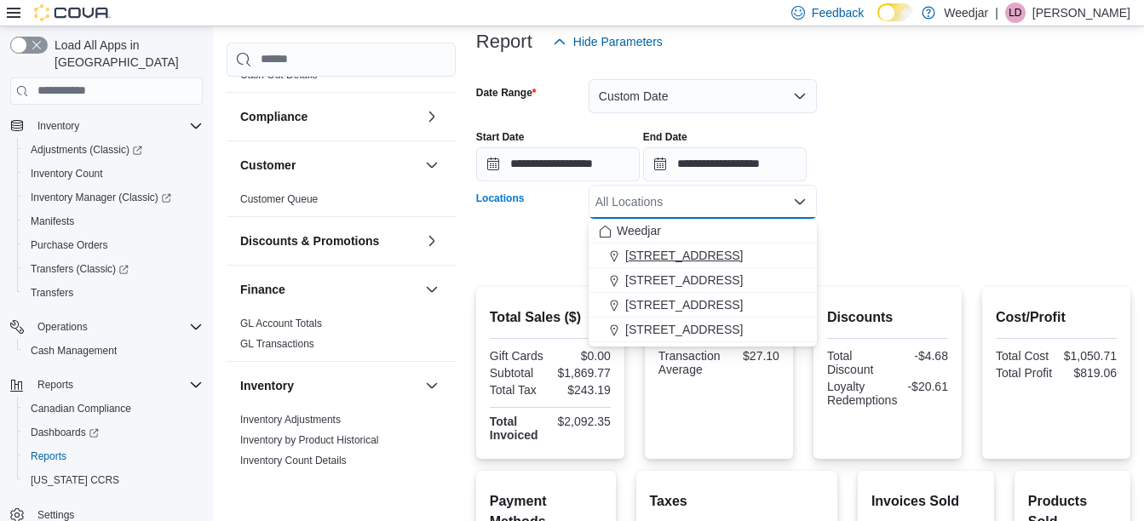
click at [673, 250] on span "1127b Broadview Ave" at bounding box center [684, 255] width 118 height 17
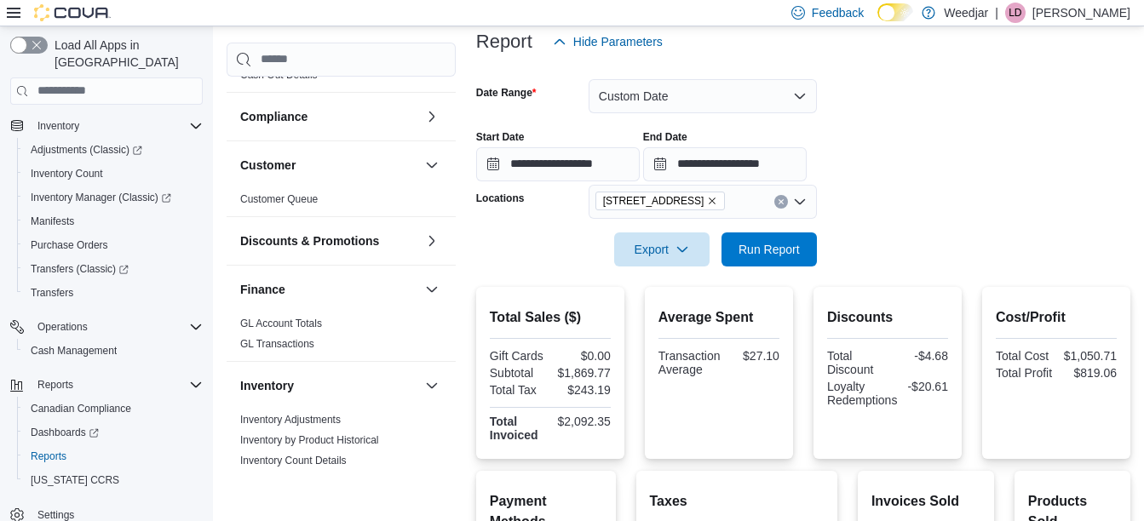
click at [934, 219] on div at bounding box center [803, 226] width 654 height 14
click at [771, 249] on span "Run Report" at bounding box center [768, 248] width 61 height 17
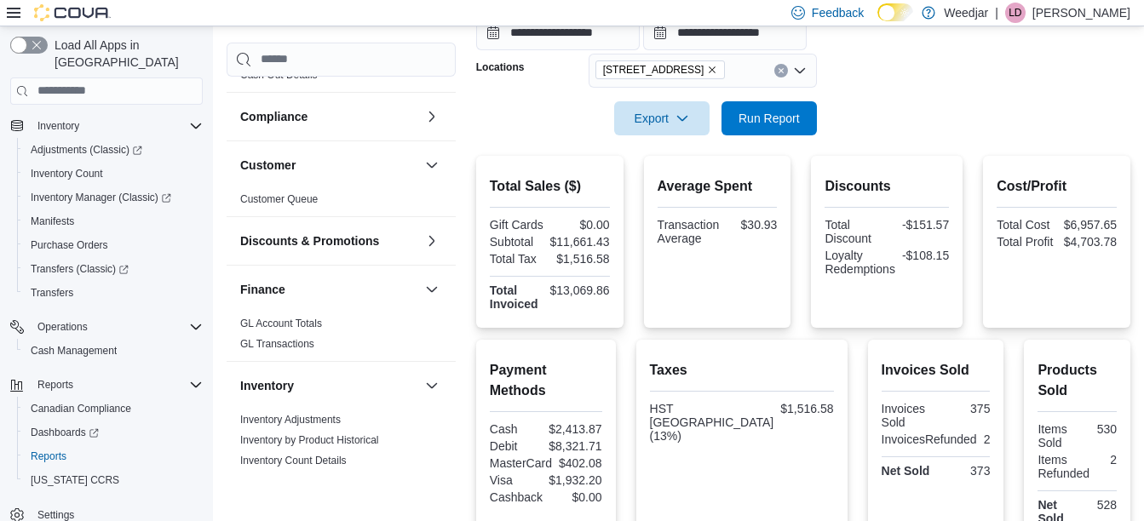
scroll to position [335, 0]
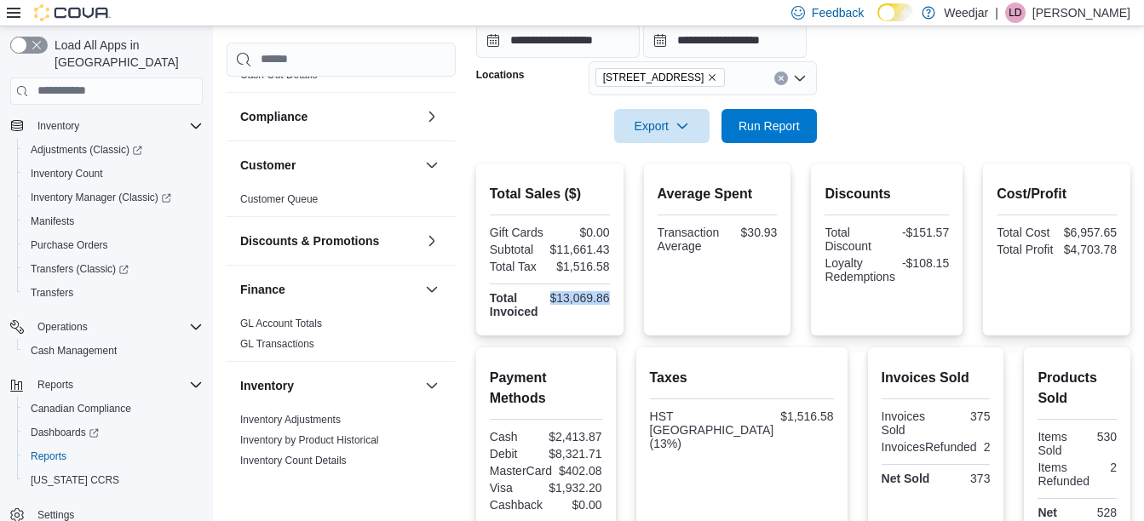
drag, startPoint x: 619, startPoint y: 296, endPoint x: 553, endPoint y: 301, distance: 66.6
click at [553, 301] on div "Total Sales ($) Gift Cards $0.00 Subtotal $11,661.43 Total Tax $1,516.58 Total …" at bounding box center [549, 250] width 147 height 172
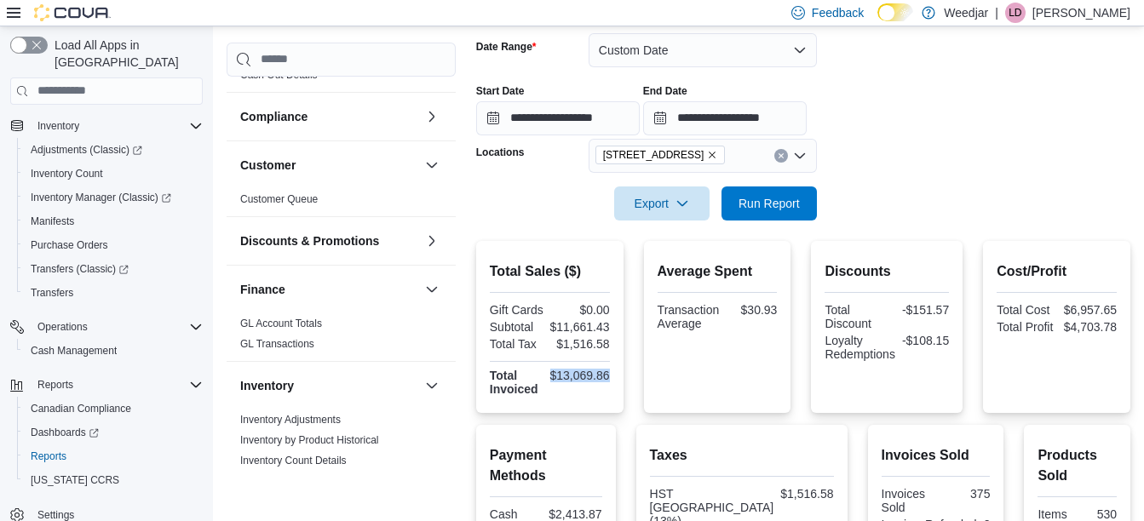
scroll to position [256, 0]
click at [629, 50] on button "Custom Date" at bounding box center [702, 51] width 228 height 34
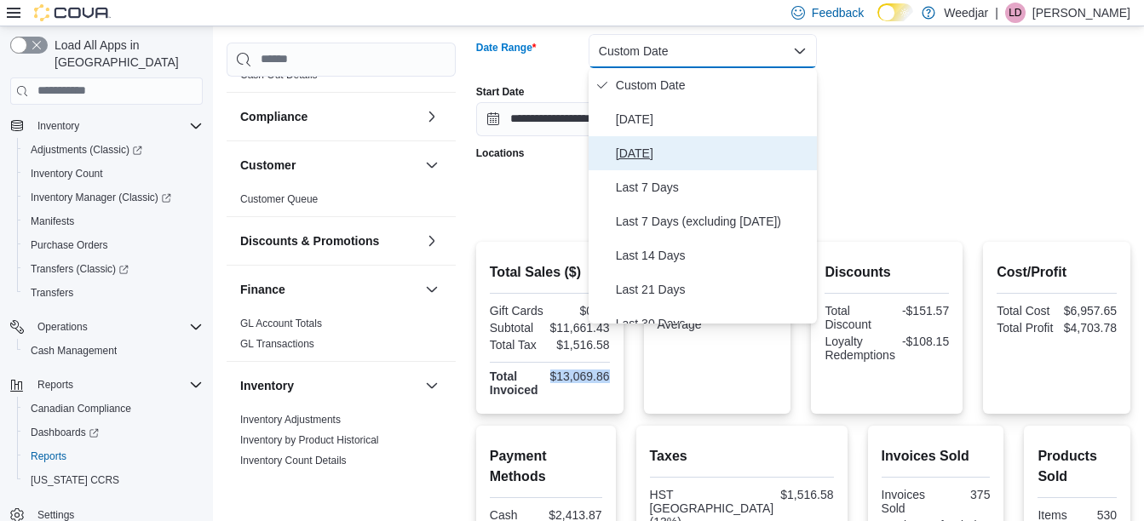
click at [634, 152] on span "Yesterday" at bounding box center [713, 153] width 194 height 20
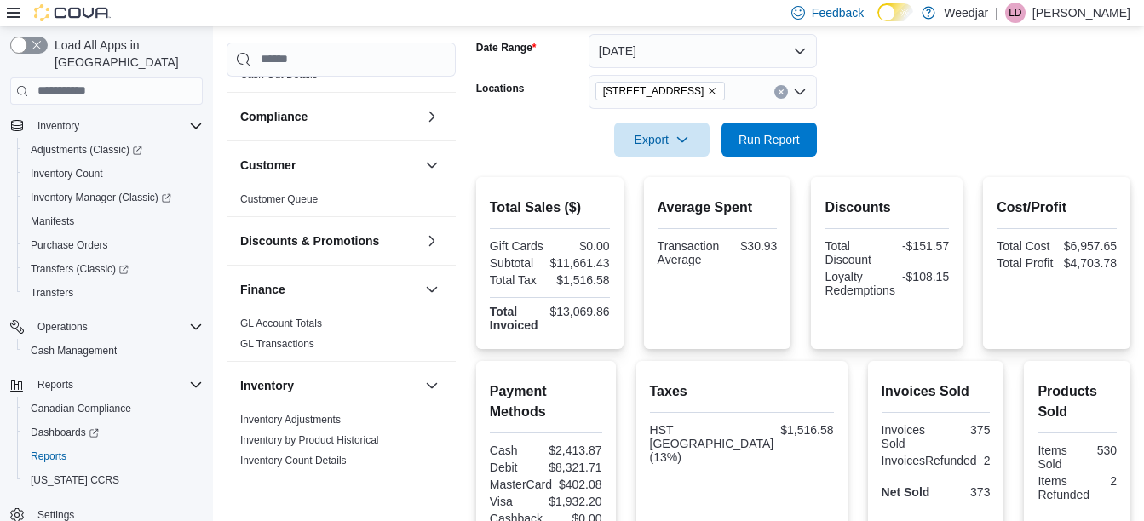
click at [930, 124] on form "Date Range Yesterday Locations 1127b Broadview Ave Export Run Report" at bounding box center [803, 85] width 654 height 143
click at [786, 146] on span "Run Report" at bounding box center [768, 138] width 61 height 17
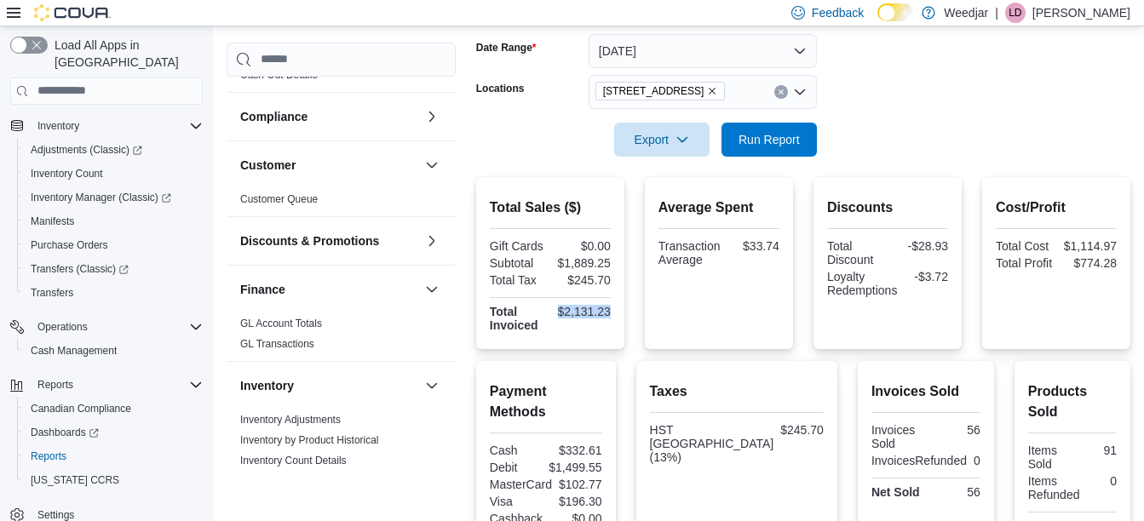
drag, startPoint x: 621, startPoint y: 314, endPoint x: 560, endPoint y: 314, distance: 61.3
click at [560, 314] on div "Total Sales ($) Gift Cards $0.00 Subtotal $1,889.25 Total Tax $245.70 Total Inv…" at bounding box center [550, 263] width 148 height 172
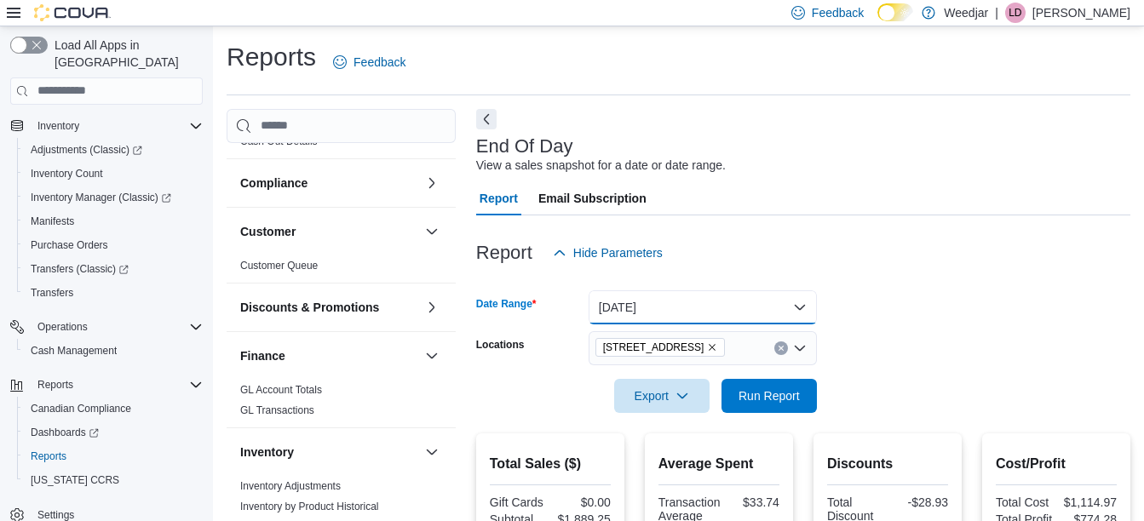
click at [612, 301] on button "Yesterday" at bounding box center [702, 307] width 228 height 34
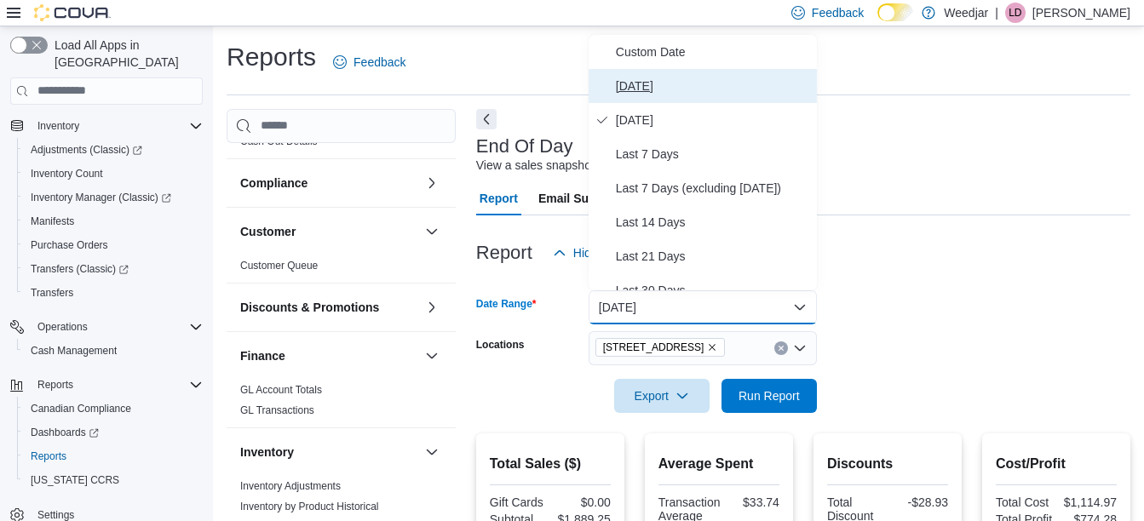
click at [657, 77] on span "Today" at bounding box center [713, 86] width 194 height 20
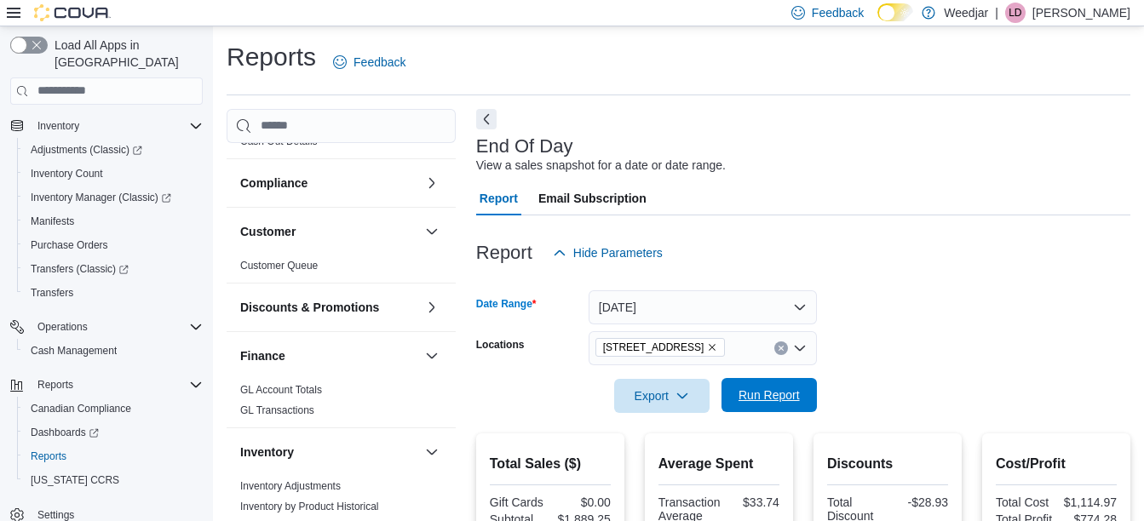
click at [750, 393] on span "Run Report" at bounding box center [768, 395] width 61 height 17
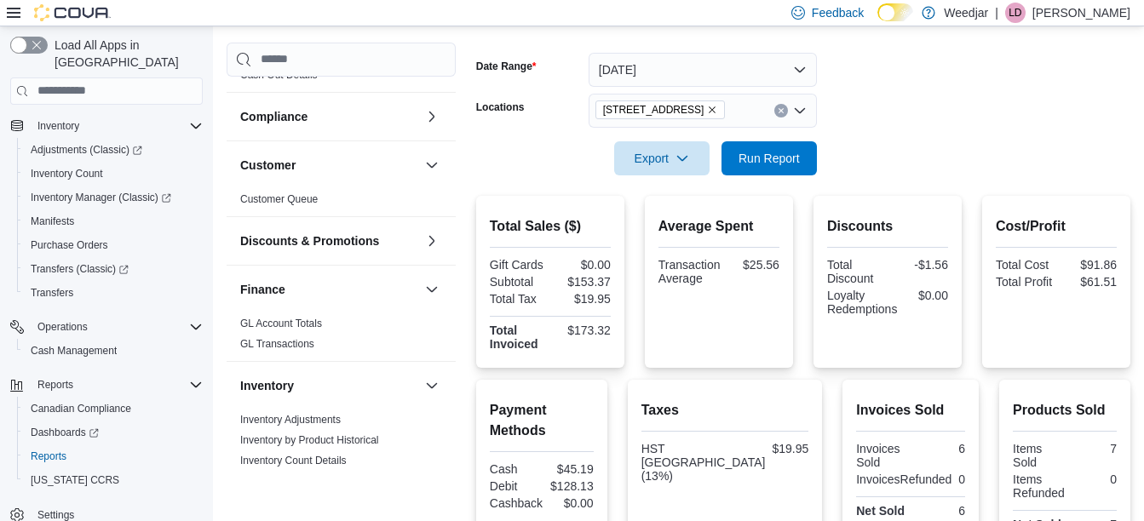
scroll to position [236, 0]
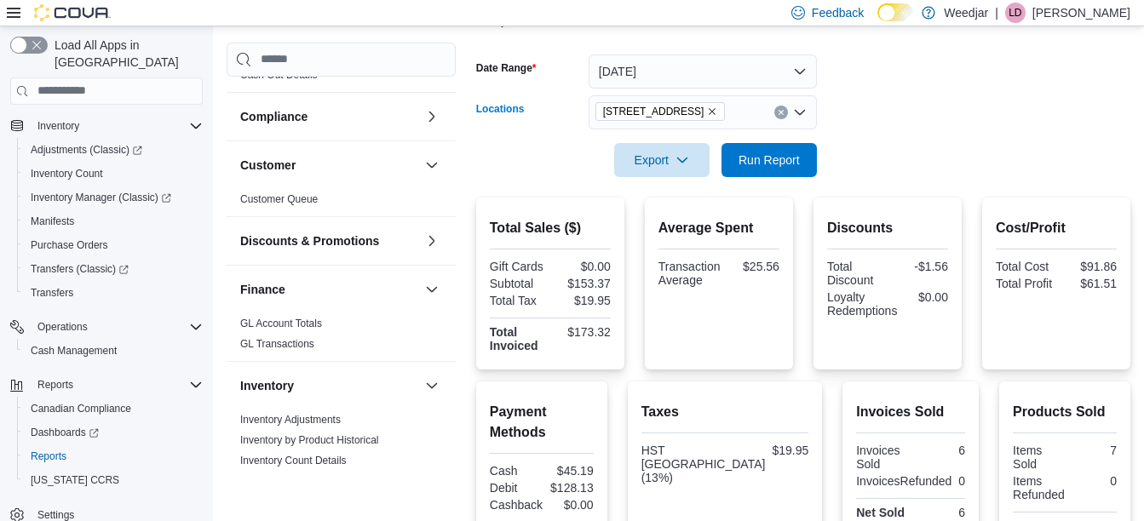
click at [711, 113] on icon "Remove 1127b Broadview Ave from selection in this group" at bounding box center [712, 111] width 10 height 10
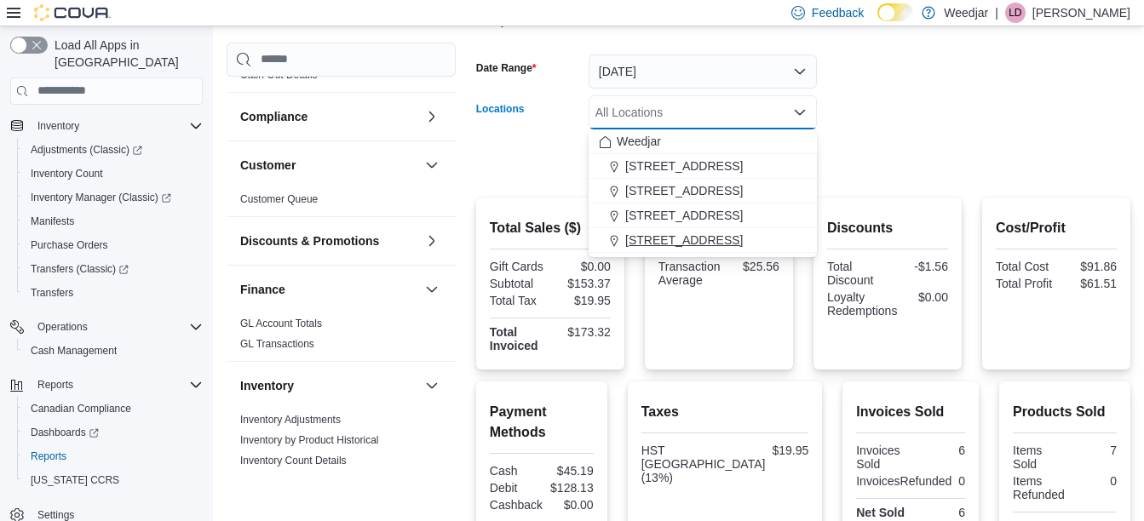
click at [685, 239] on span "809 Yonge St" at bounding box center [684, 240] width 118 height 17
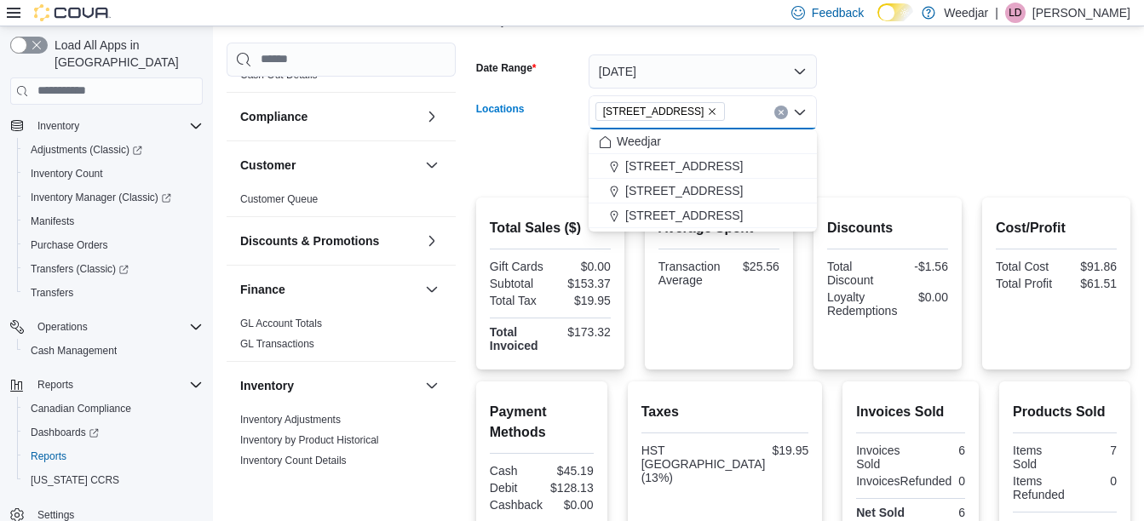
click at [914, 133] on div at bounding box center [803, 136] width 654 height 14
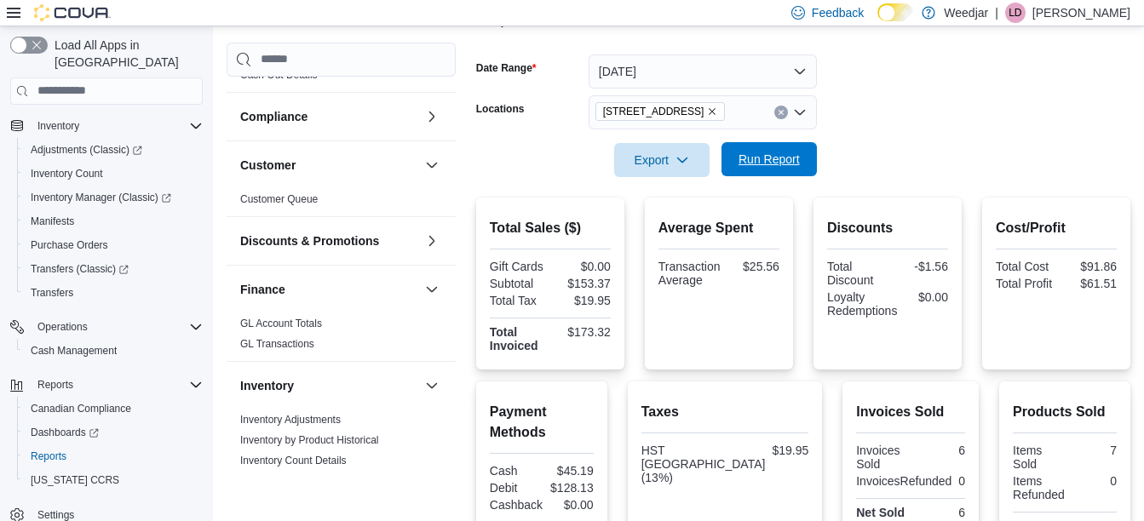
click at [774, 158] on span "Run Report" at bounding box center [768, 159] width 61 height 17
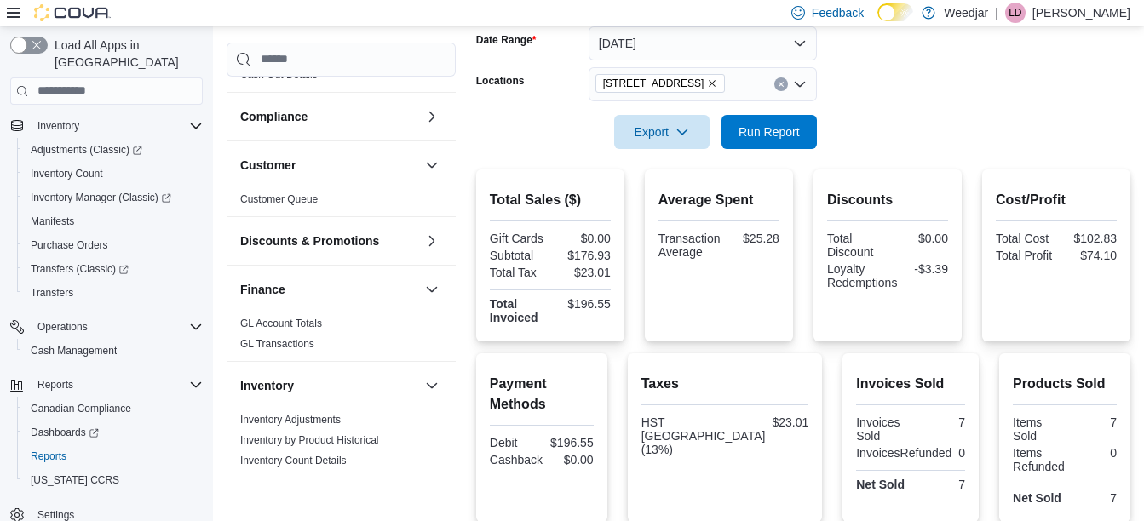
scroll to position [245, 0]
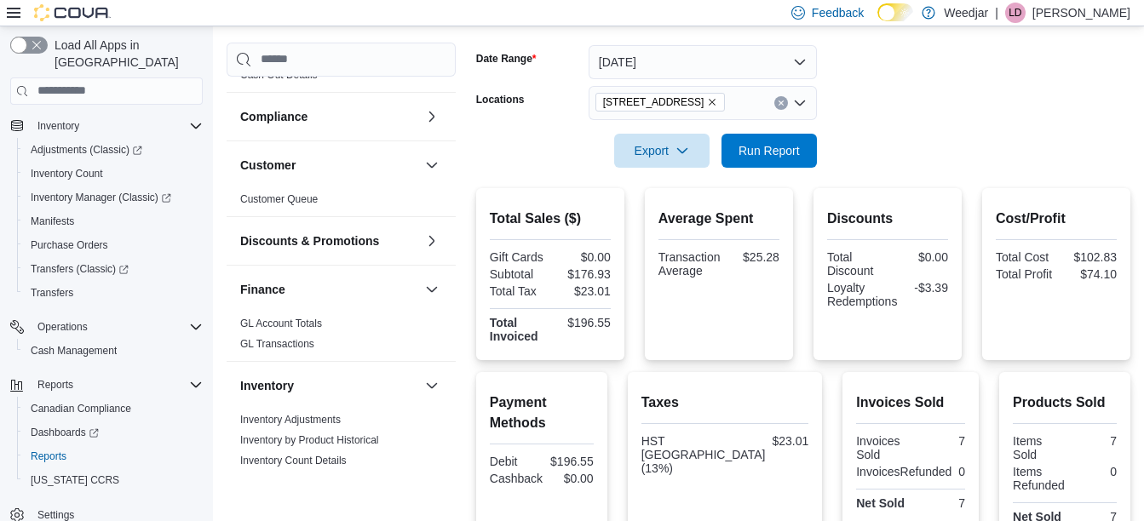
click at [707, 98] on icon "Remove 809 Yonge St from selection in this group" at bounding box center [712, 102] width 10 height 10
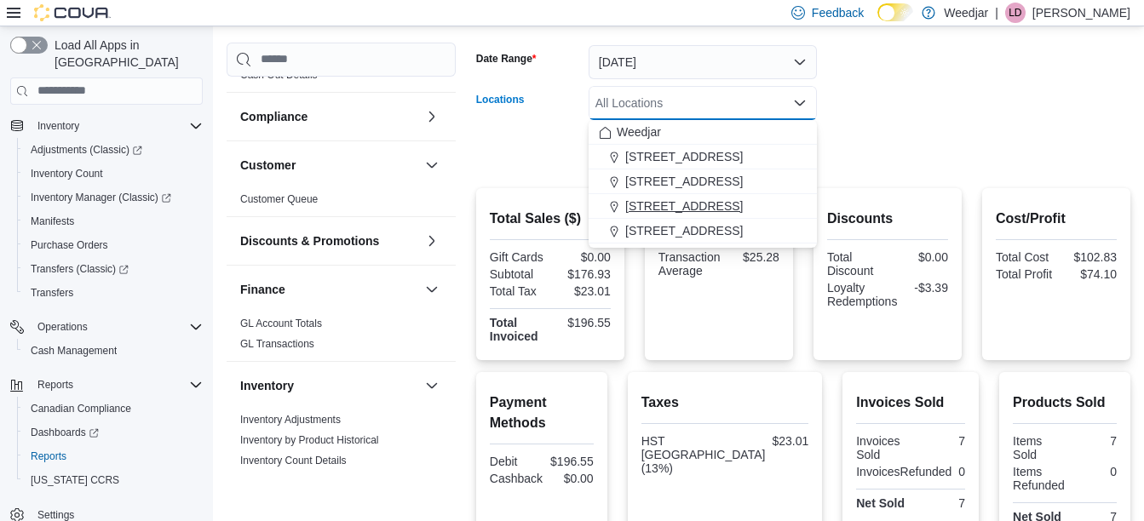
click at [654, 198] on span "[STREET_ADDRESS]" at bounding box center [684, 206] width 118 height 17
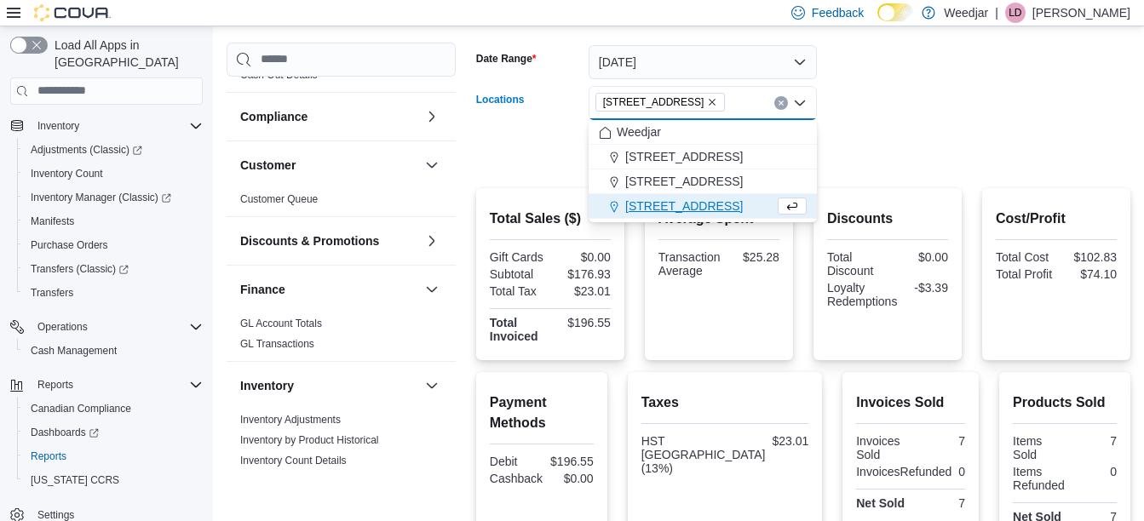
click at [910, 98] on form "Date Range Today Locations 355 Oakwood Ave Combo box. Selected. 355 Oakwood Ave…" at bounding box center [803, 96] width 654 height 143
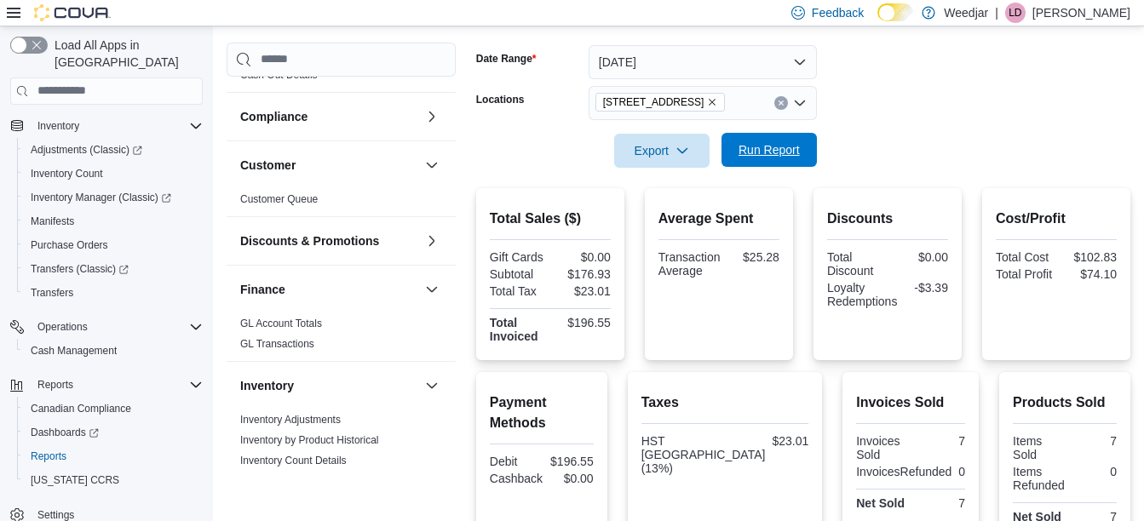
click at [738, 157] on span "Run Report" at bounding box center [768, 149] width 61 height 17
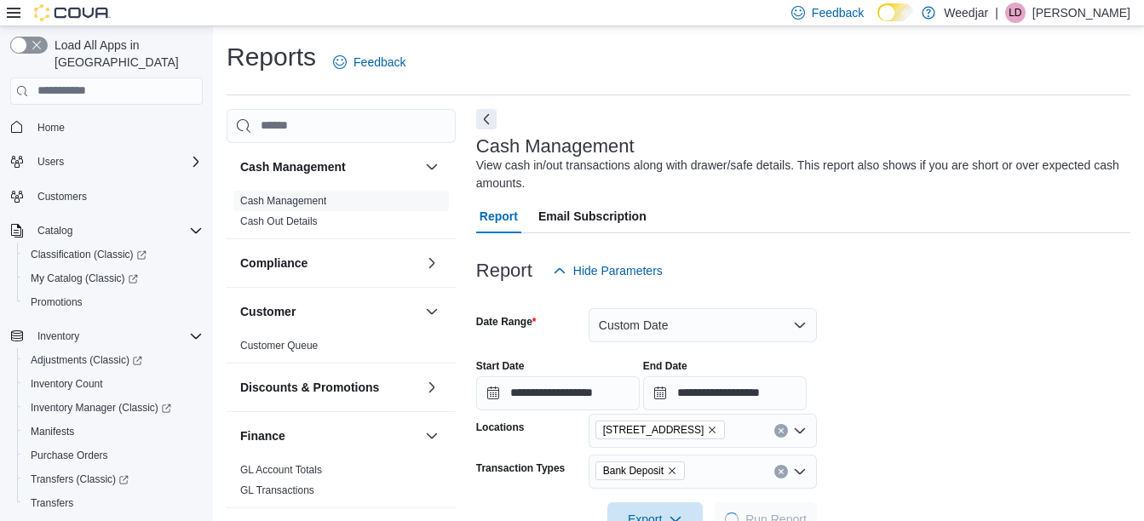
scroll to position [49, 0]
